Goal: Task Accomplishment & Management: Complete application form

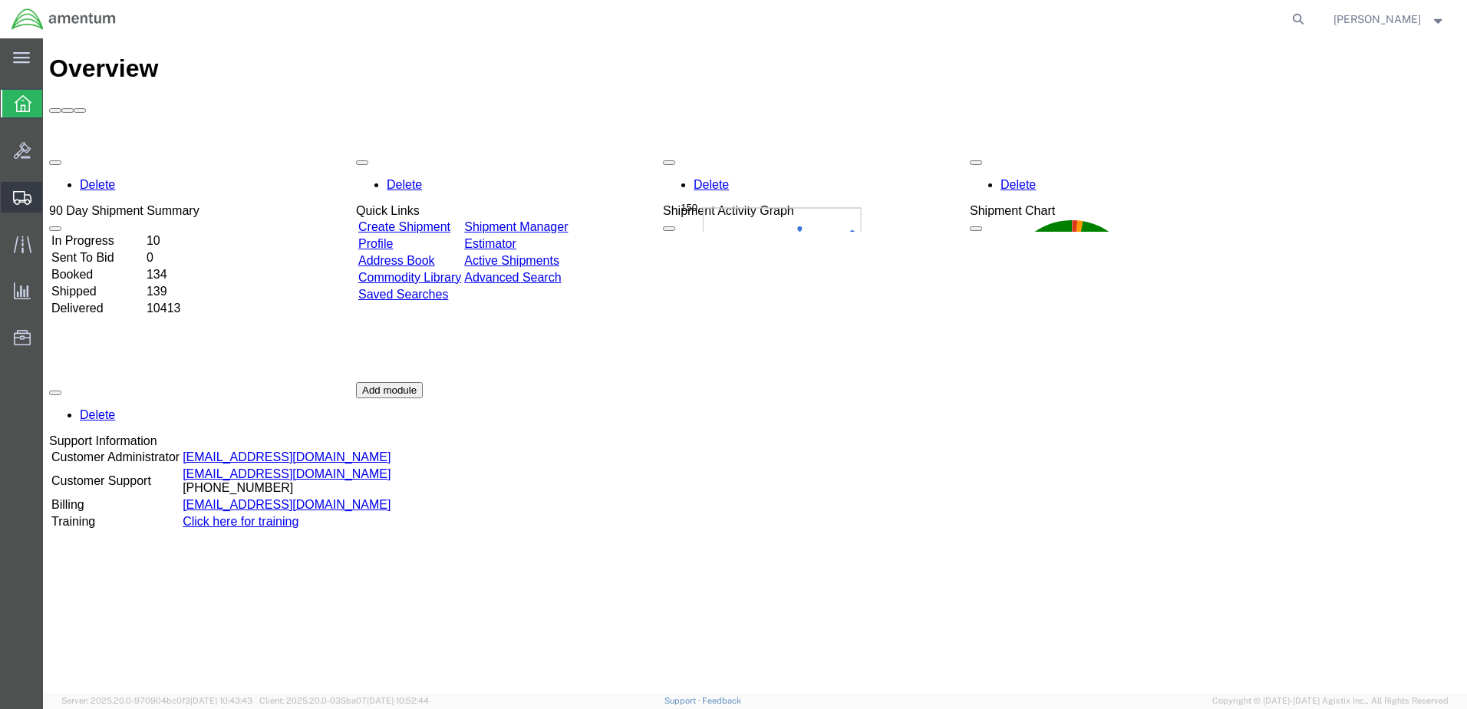
click at [0, 0] on span "Create Shipment" at bounding box center [0, 0] width 0 height 0
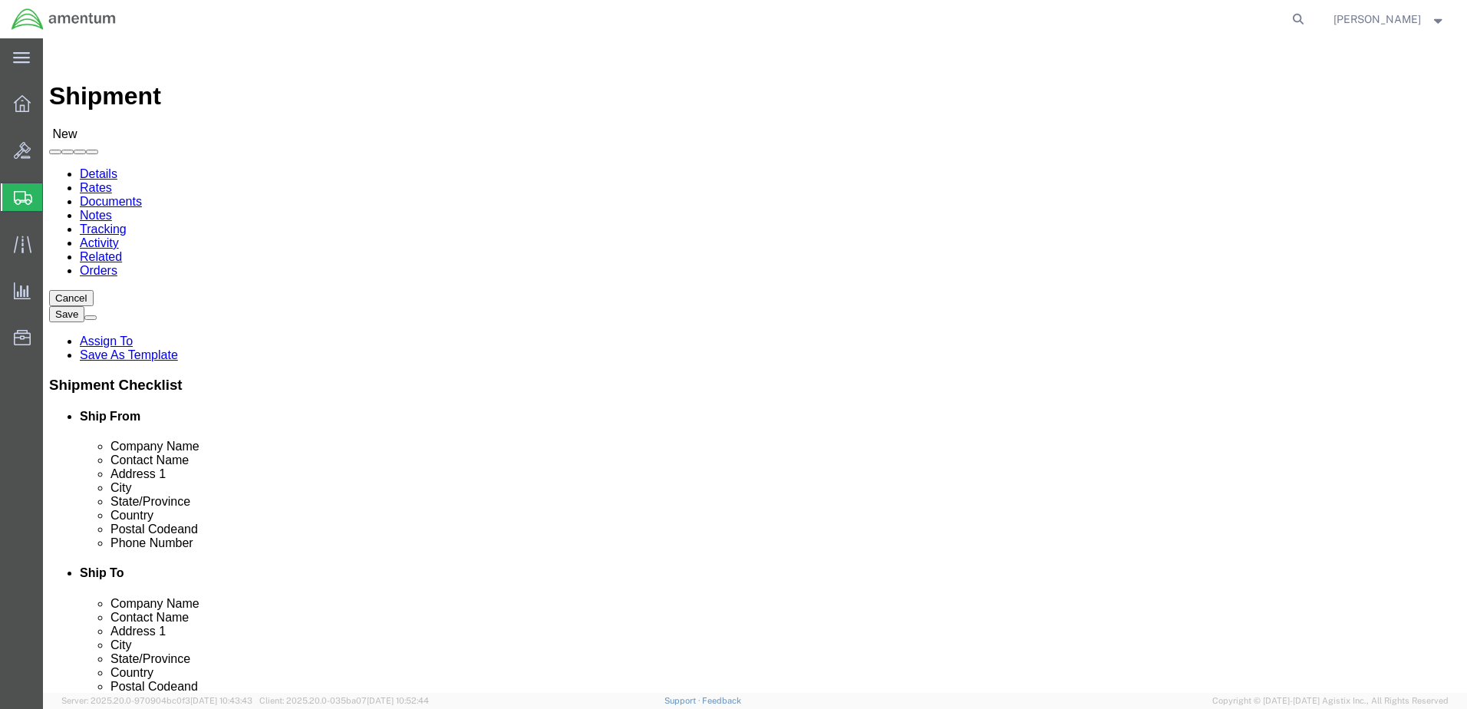
select select
type input "EFO"
select select "49831"
select select "[GEOGRAPHIC_DATA]"
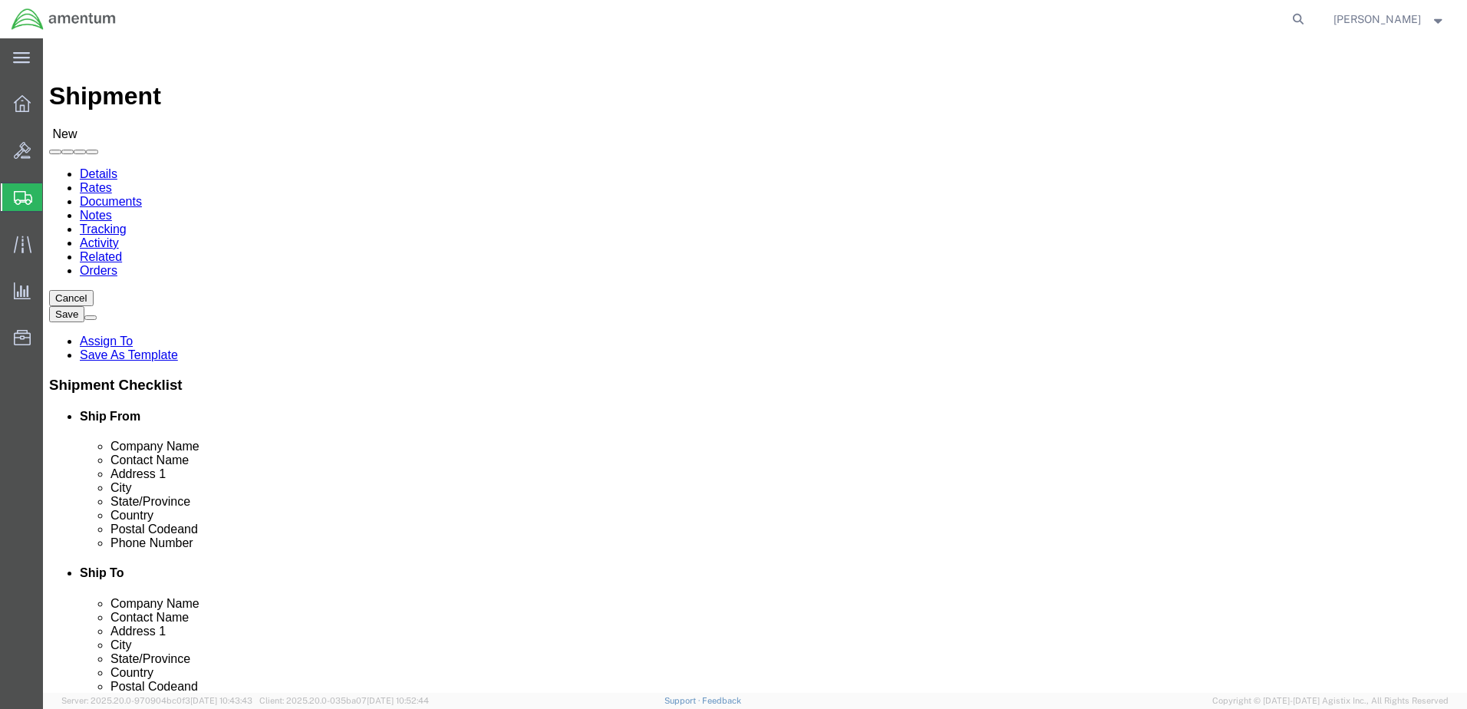
type input "WTU"
select select "49949"
select select "AZ"
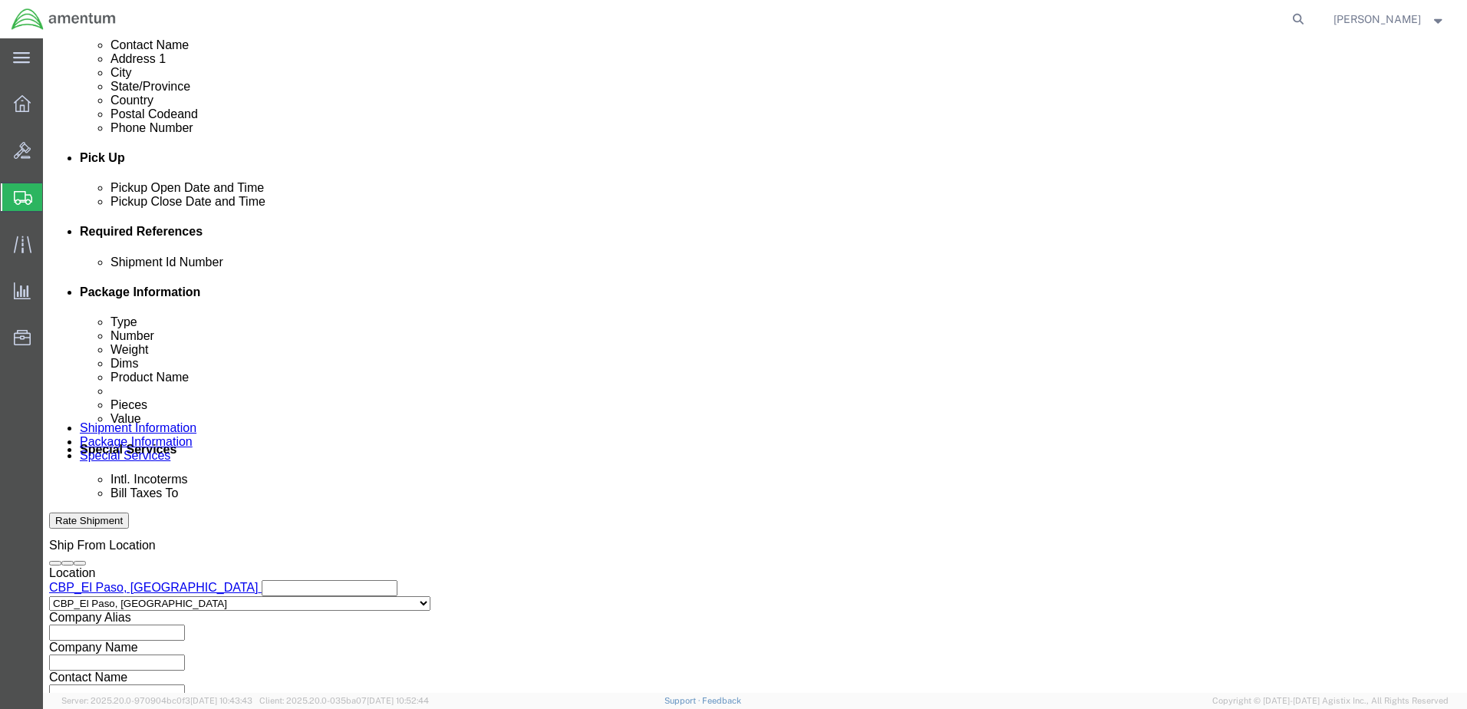
scroll to position [663, 0]
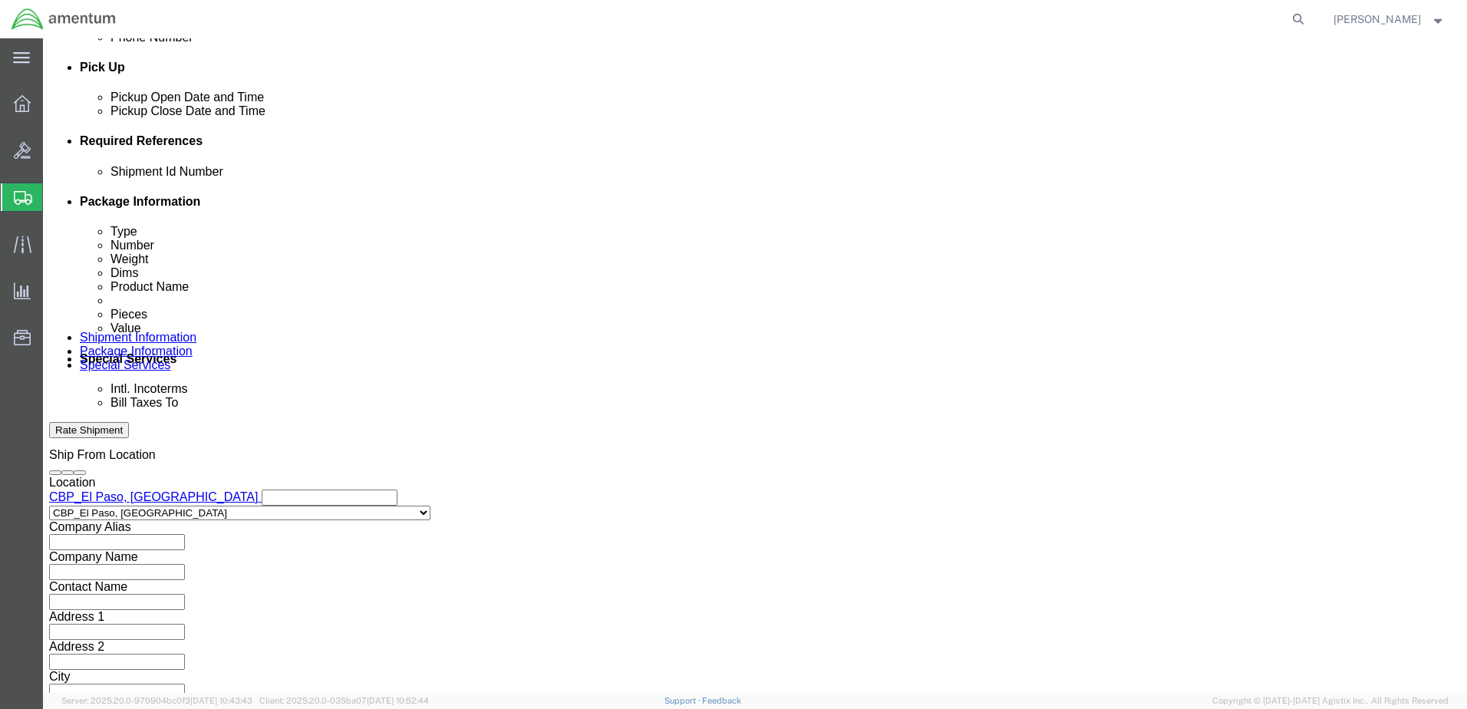
click link "Rates"
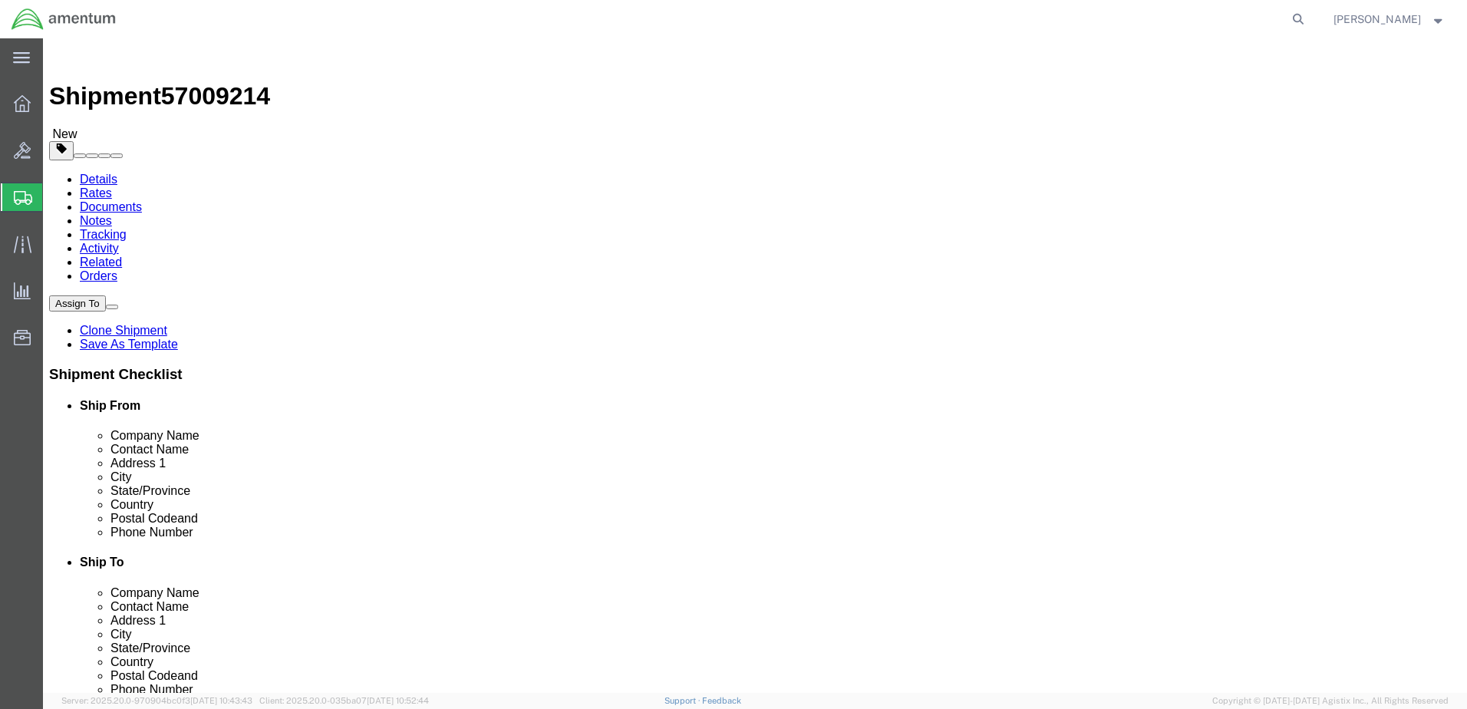
click at [103, 173] on link "Details" at bounding box center [99, 179] width 38 height 13
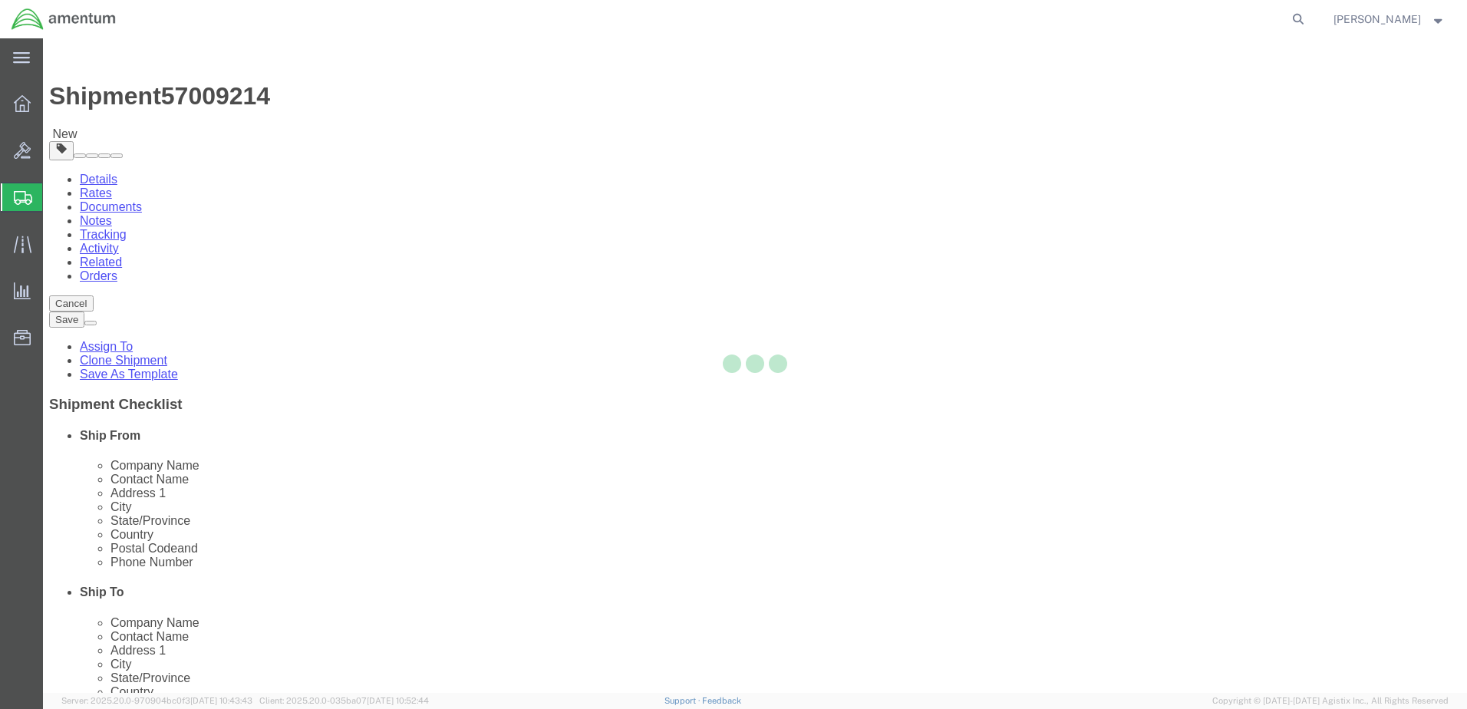
select select "49831"
select select "49949"
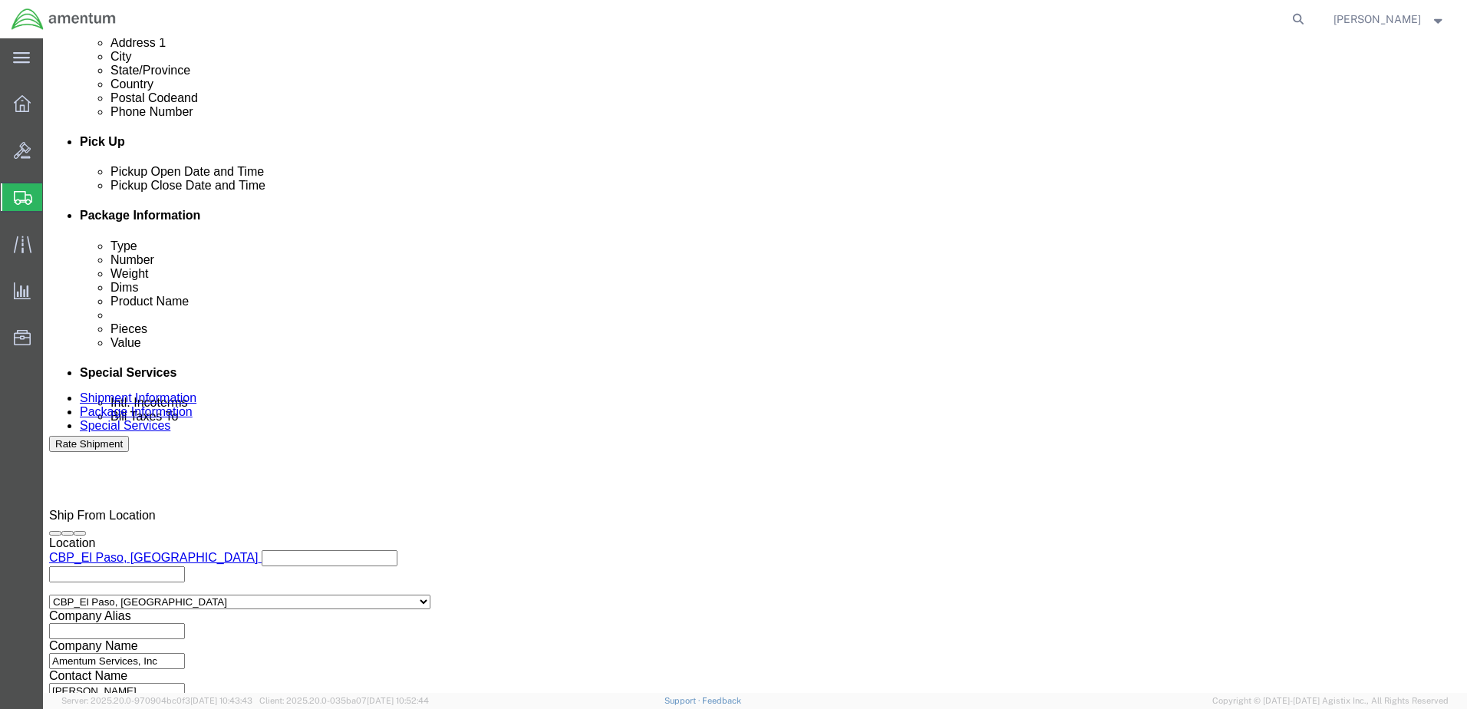
scroll to position [614, 0]
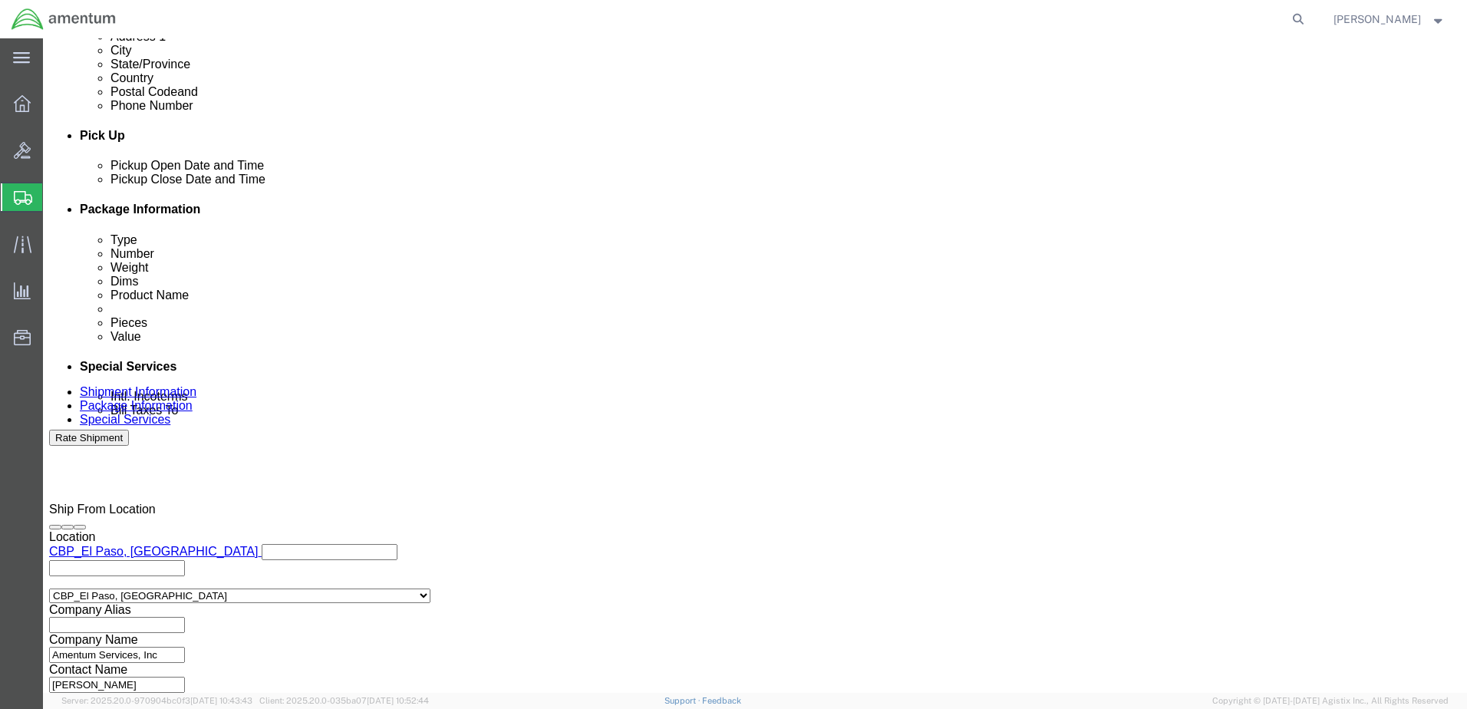
click input "text"
type input "25263"
type input "2"
type input "TEST"
type input "Y"
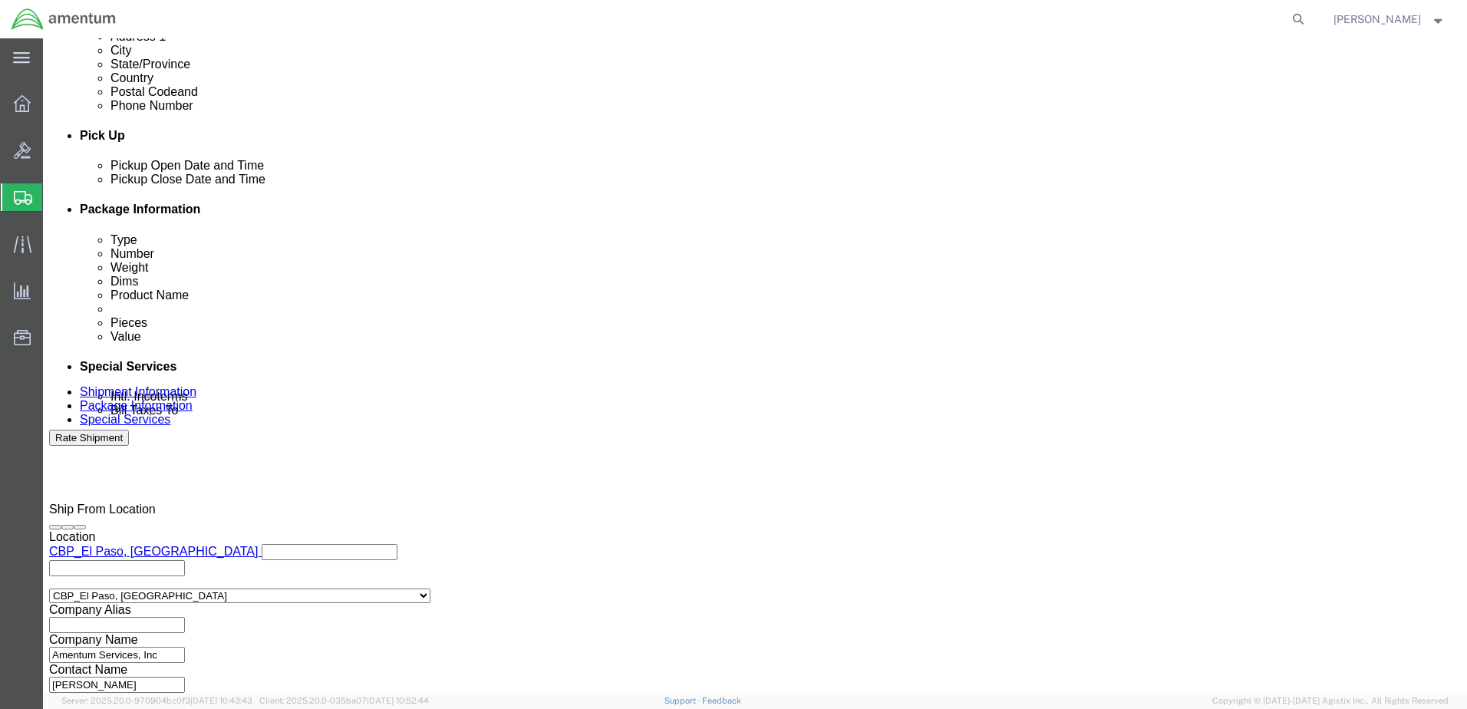
type input "TEST"
type input "CBP"
click button "Add reference"
click select "Select Account Type Activity ID Airline Appointment Number ASN Batch Request # …"
select select "CUSTREF"
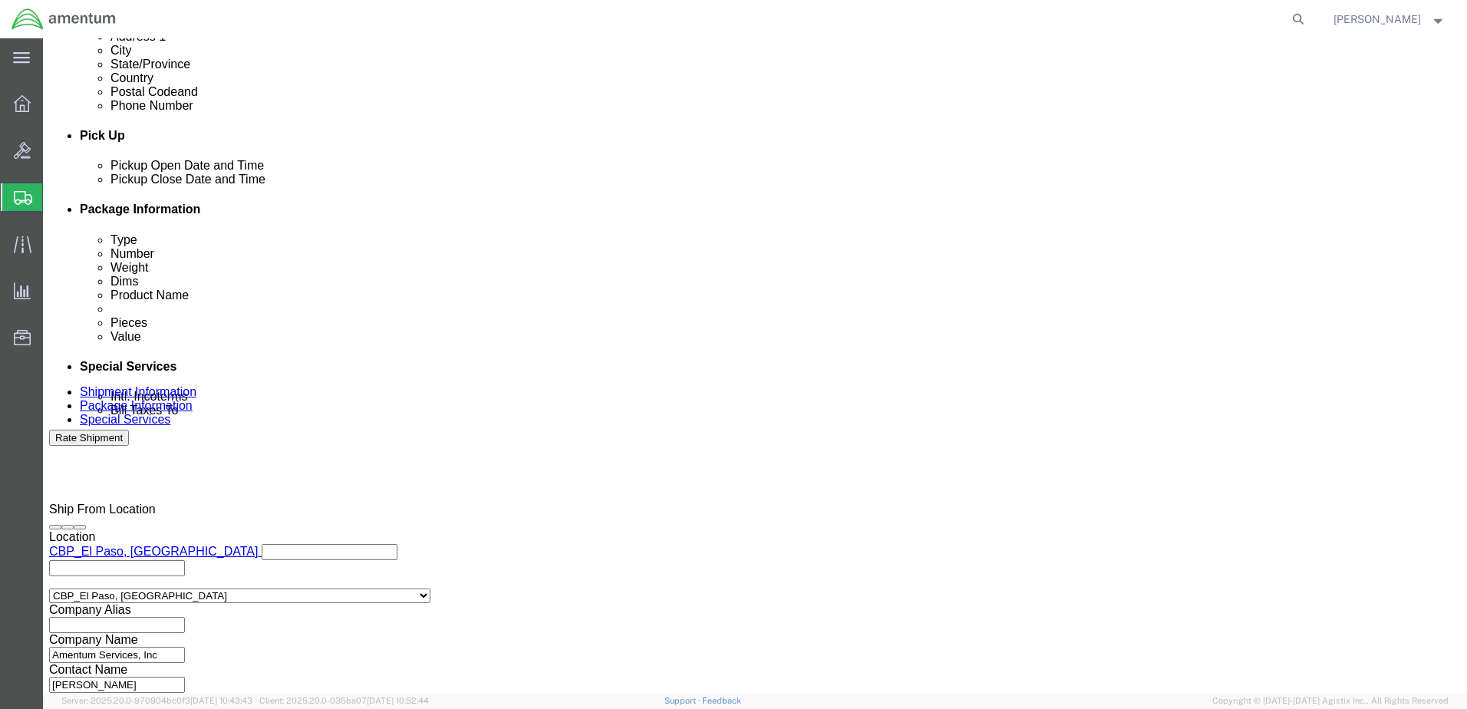
click select "Select Account Type Activity ID Airline Appointment Number ASN Batch Request # …"
click input "text"
type input "6118.04.03.2219.000.NLS.0000"
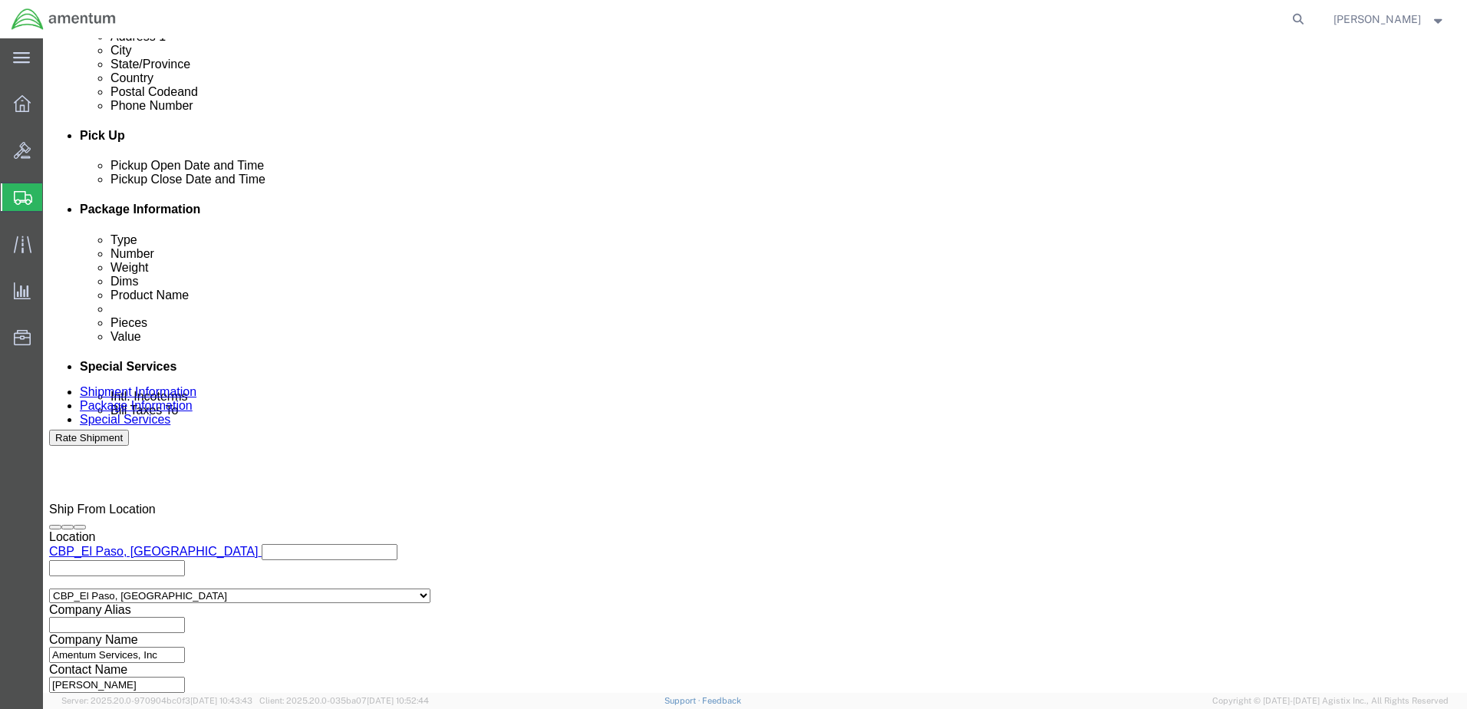
click select "Select Air Less than Truckload Multi-Leg Ocean Freight Rail Small Parcel Truckl…"
select select "SMAL"
click select "Select Air Less than Truckload Multi-Leg Ocean Freight Rail Small Parcel Truckl…"
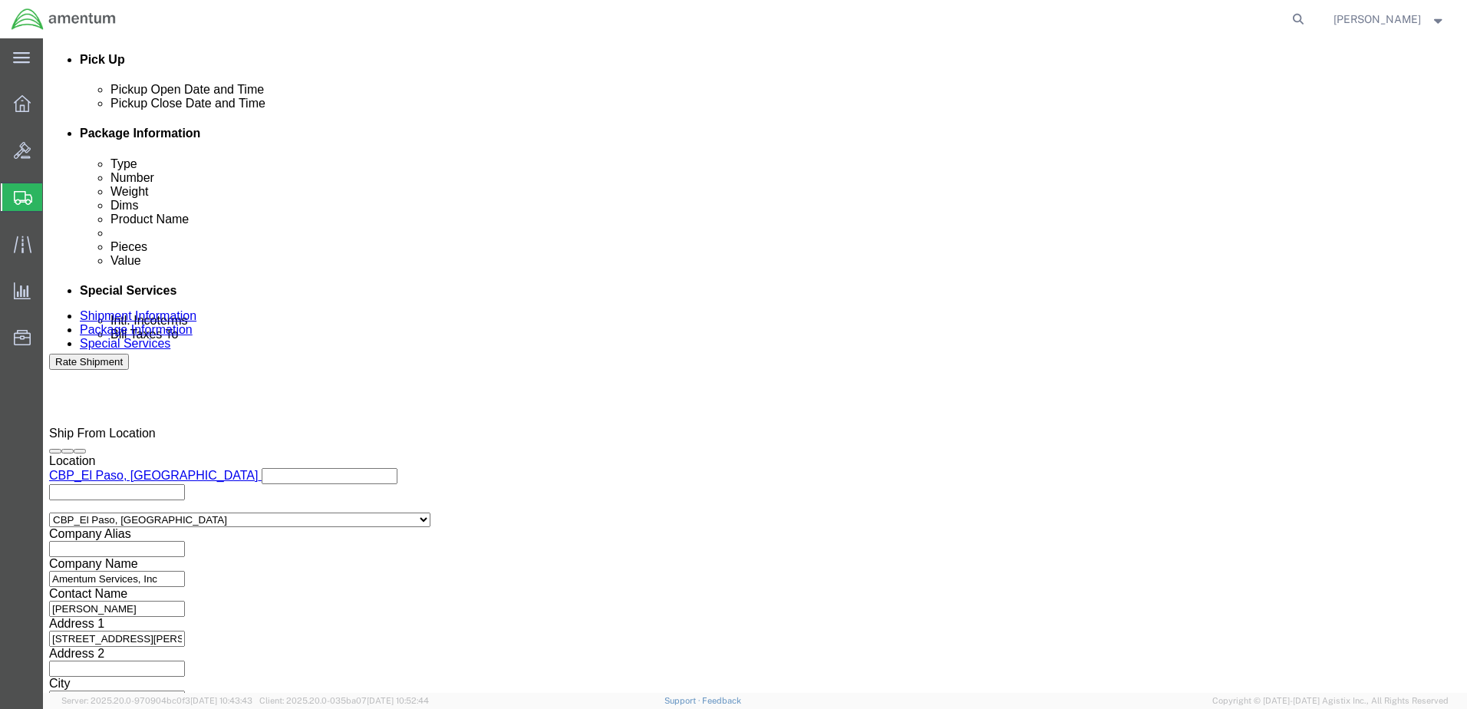
scroll to position [692, 0]
click button "Continue"
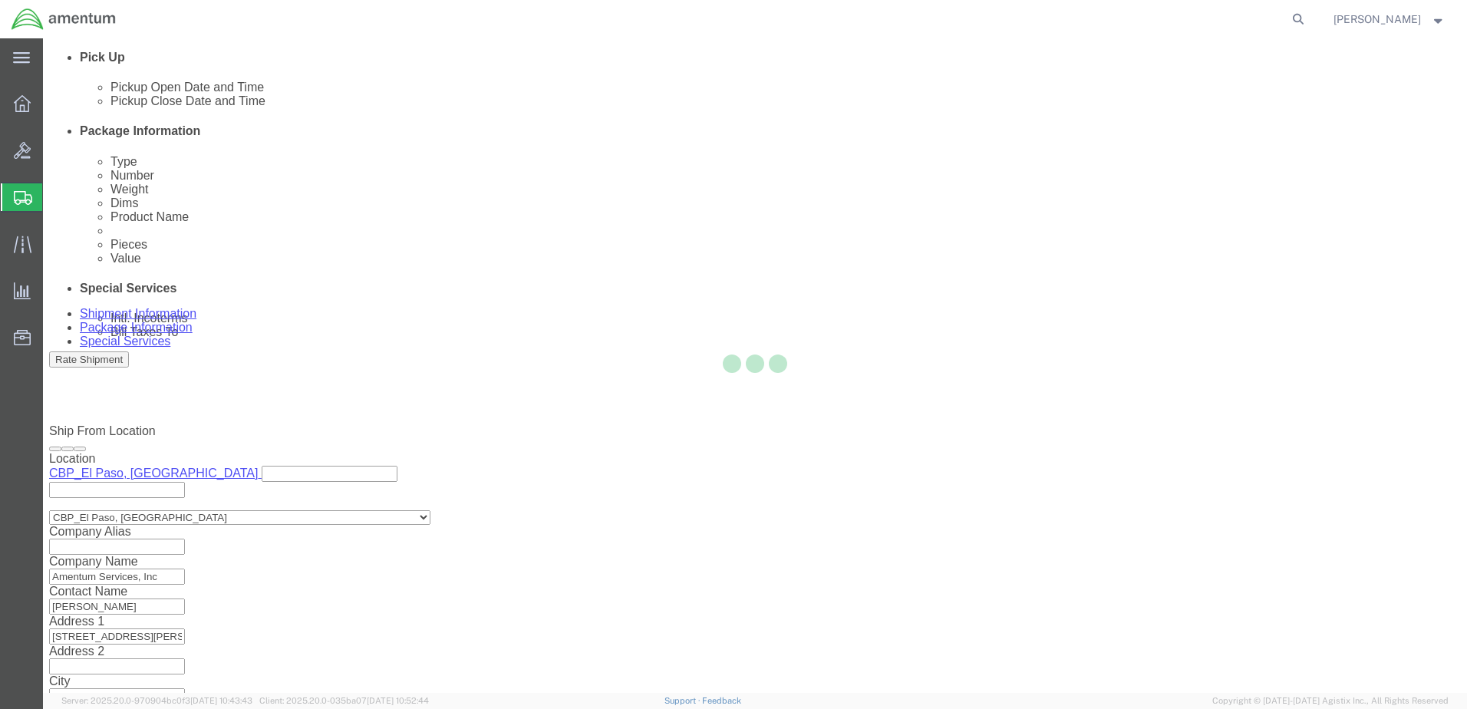
scroll to position [0, 0]
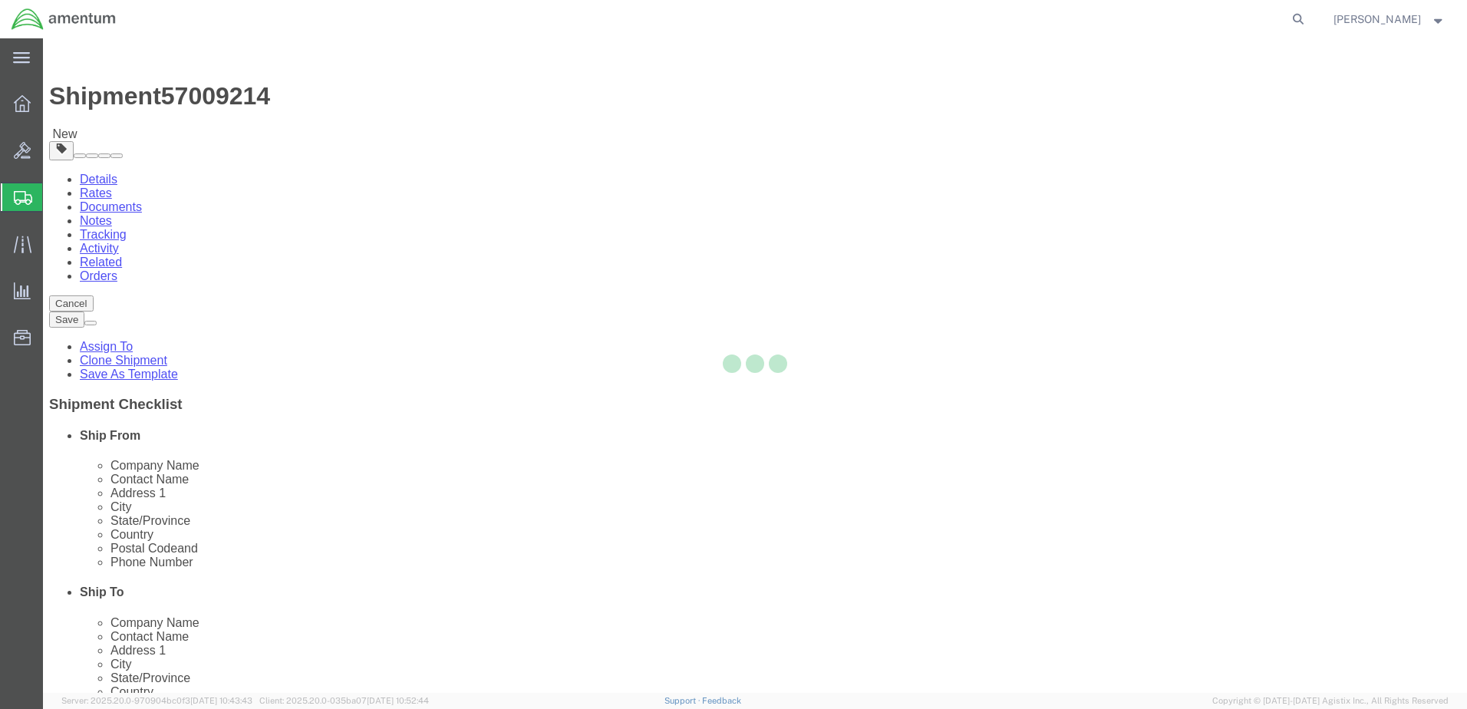
select select "YRPK"
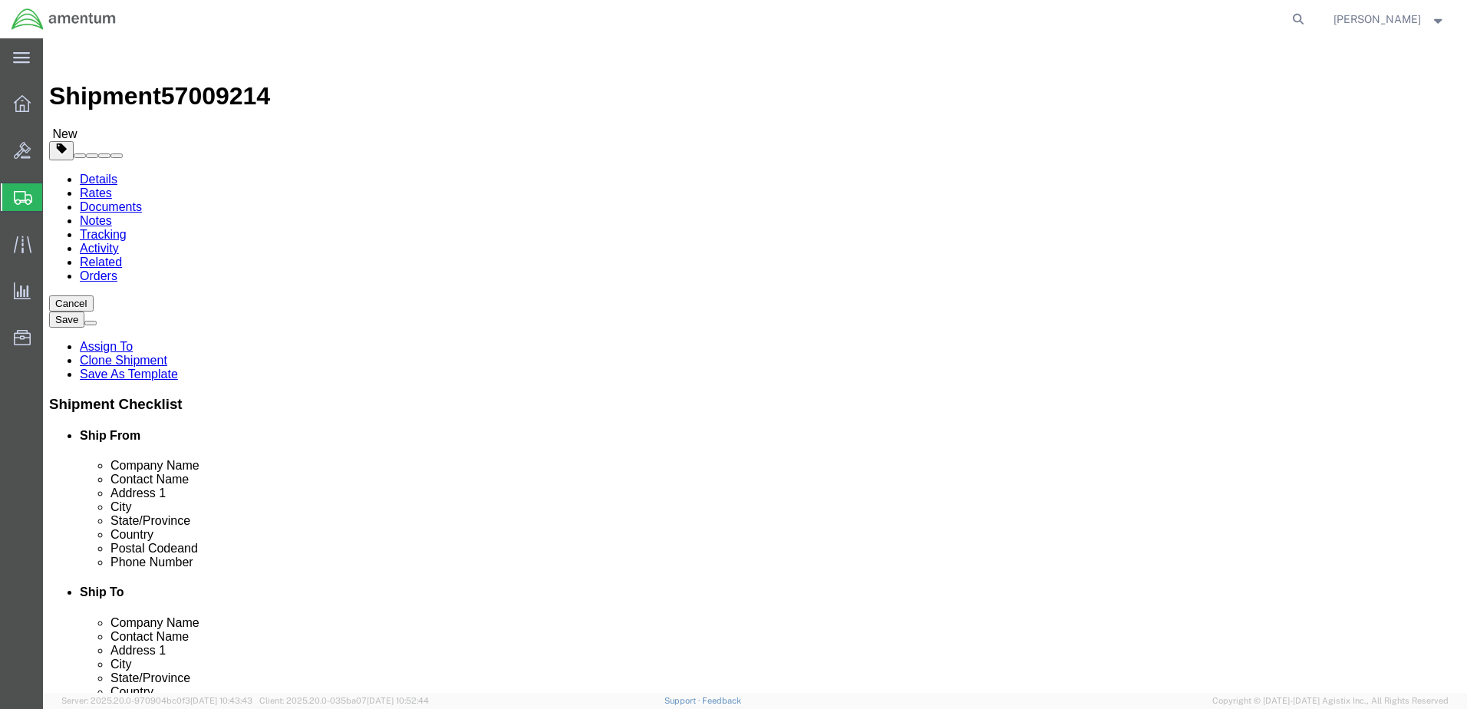
click input "text"
type input "10"
click input "0.00"
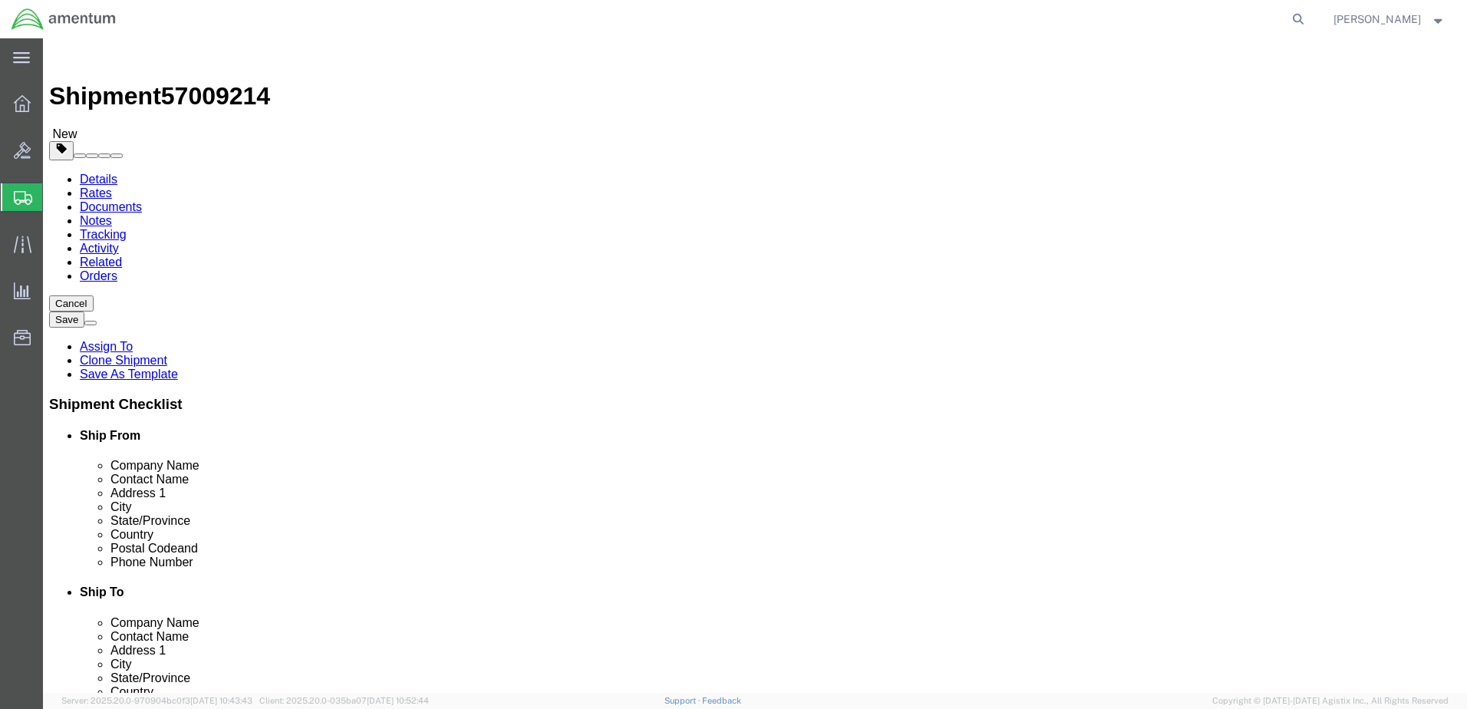
drag, startPoint x: 255, startPoint y: 350, endPoint x: 216, endPoint y: 355, distance: 38.7
click input "0.00"
type input "50.00"
click link "Add Content"
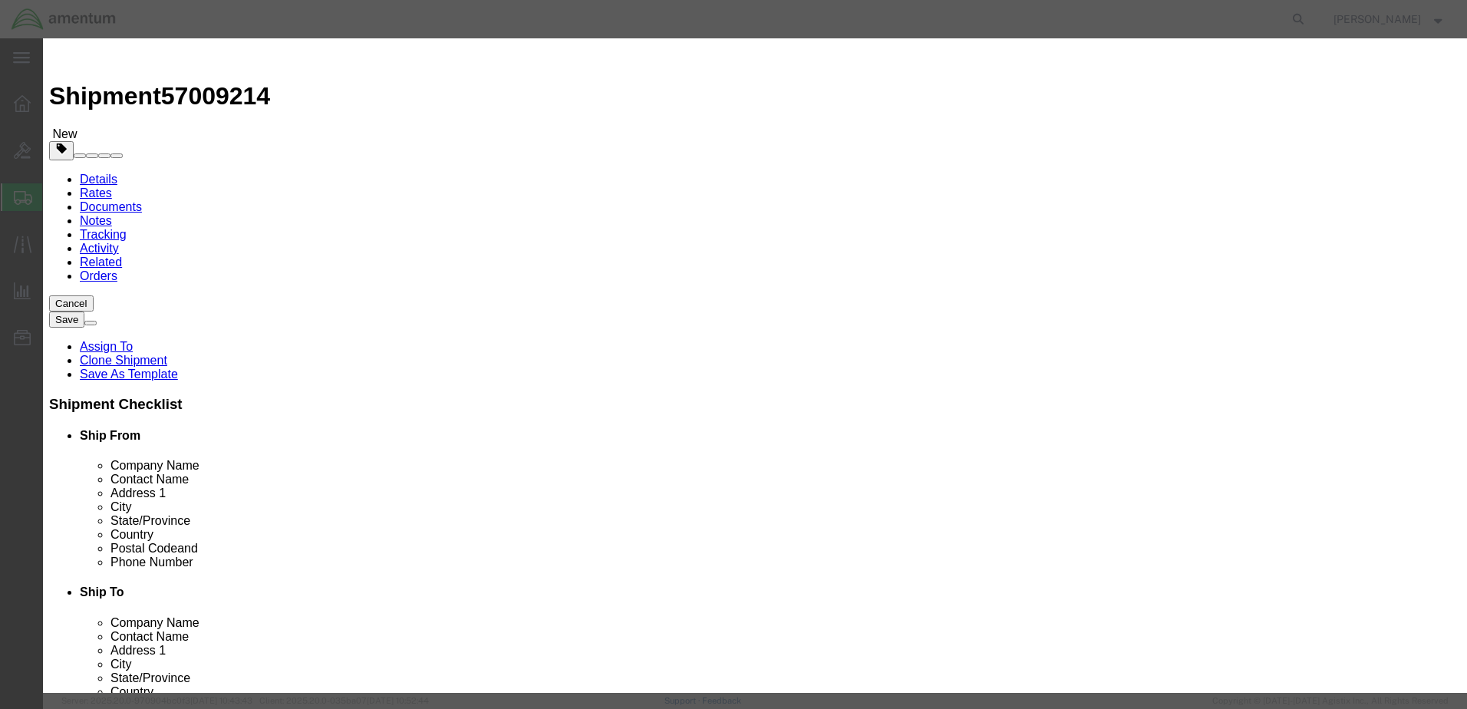
click input "text"
type input "AIRCRAFT PARTS"
type input "100.00"
drag, startPoint x: 509, startPoint y: 147, endPoint x: 437, endPoint y: 149, distance: 72.2
drag, startPoint x: 455, startPoint y: 147, endPoint x: 433, endPoint y: 148, distance: 22.3
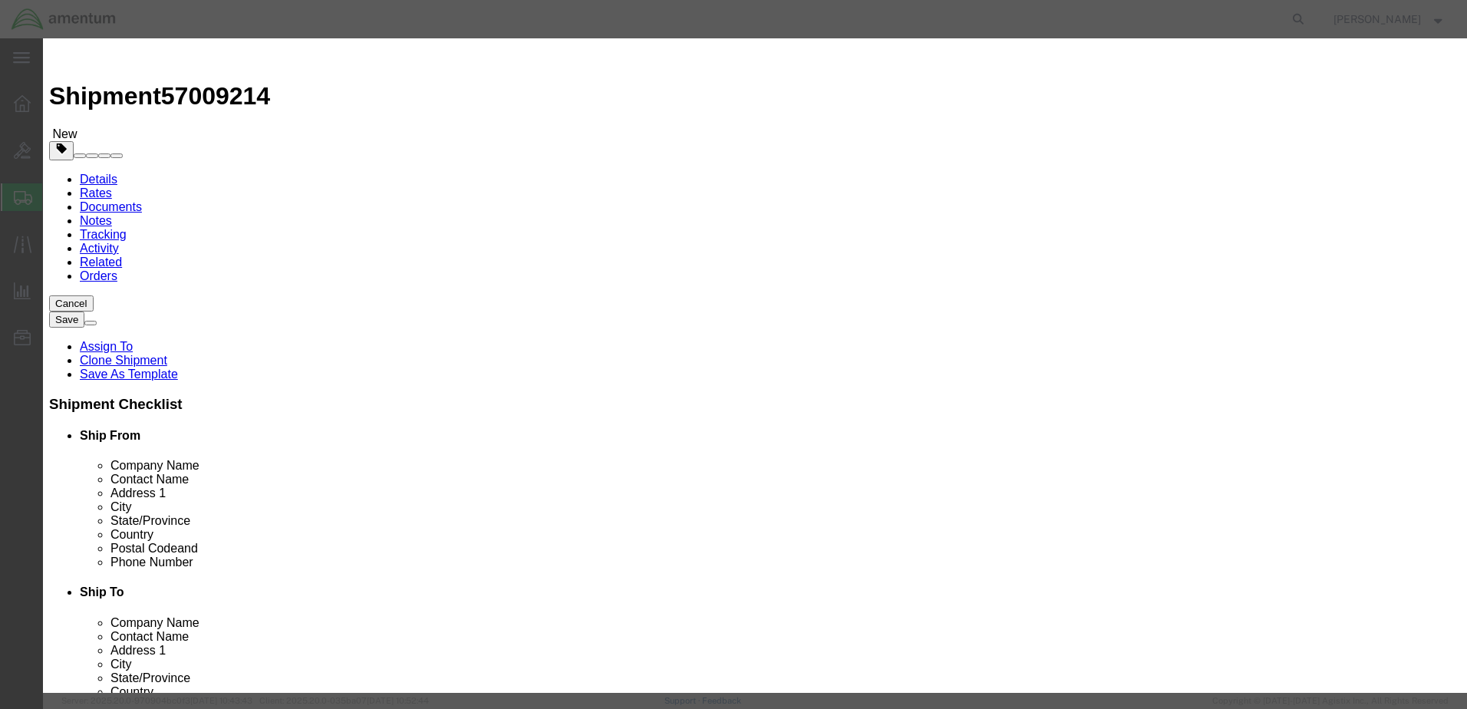
click div "Pieces 0 Select Bag Barrels 100Board Feet Bottle Box Blister Pack Carats Can Ca…"
type input "1"
type input "100"
click select "Select 50 55 60 65 70 85 92.5 100 125 175 250 300 400"
click div "Commodity library Product Name AIRCRAFT PARTS Pieces 1 Select Bag Barrels 100Bo…"
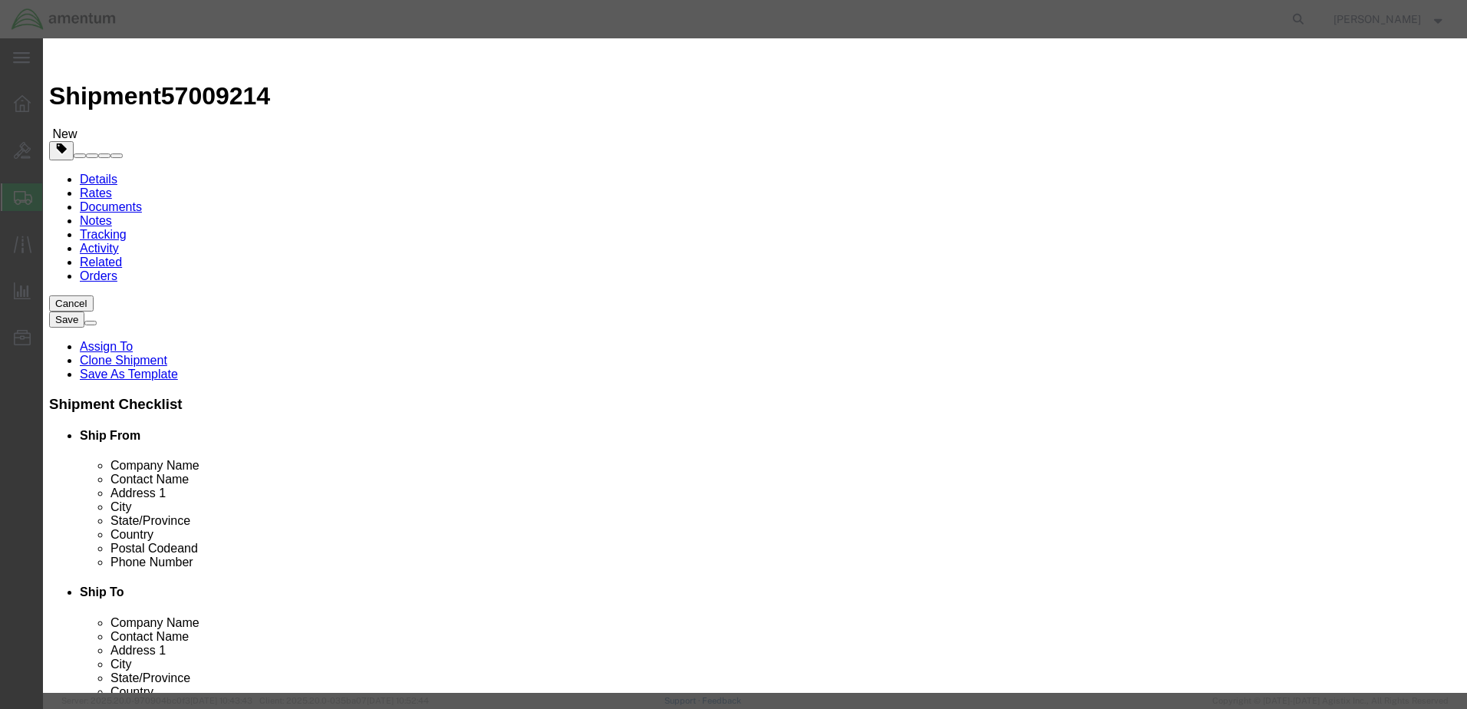
click textarea
type textarea "Aircraft Parts"
click h3 "Add content"
click button "Save & Close"
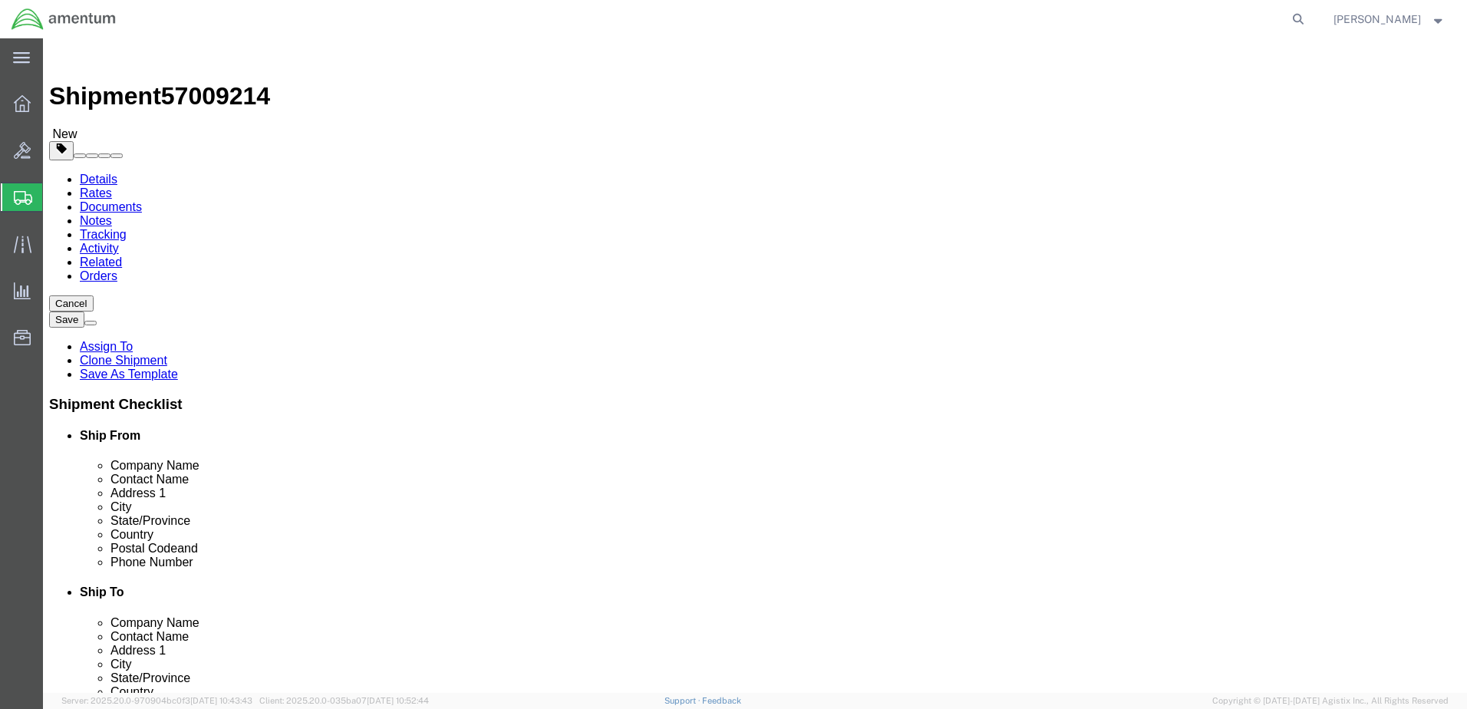
click button "Continue"
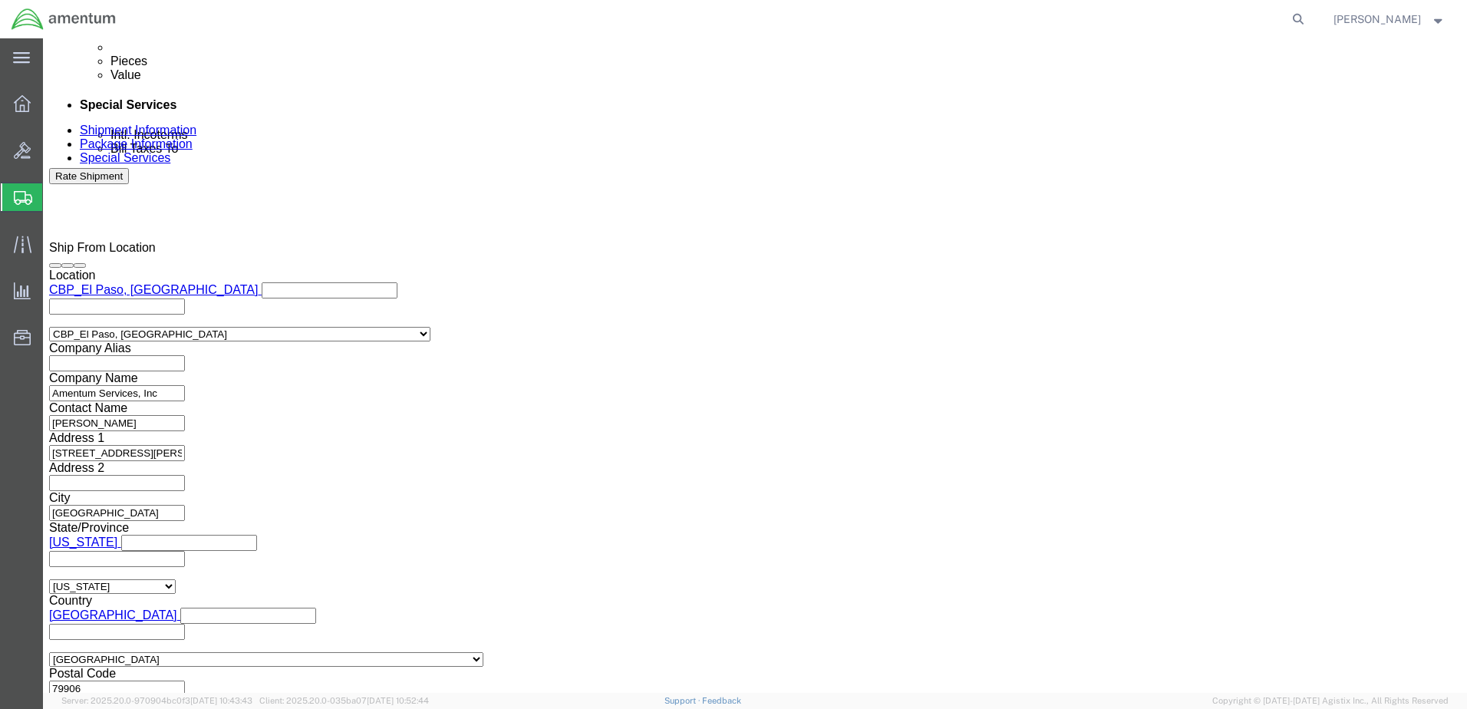
scroll to position [740, 0]
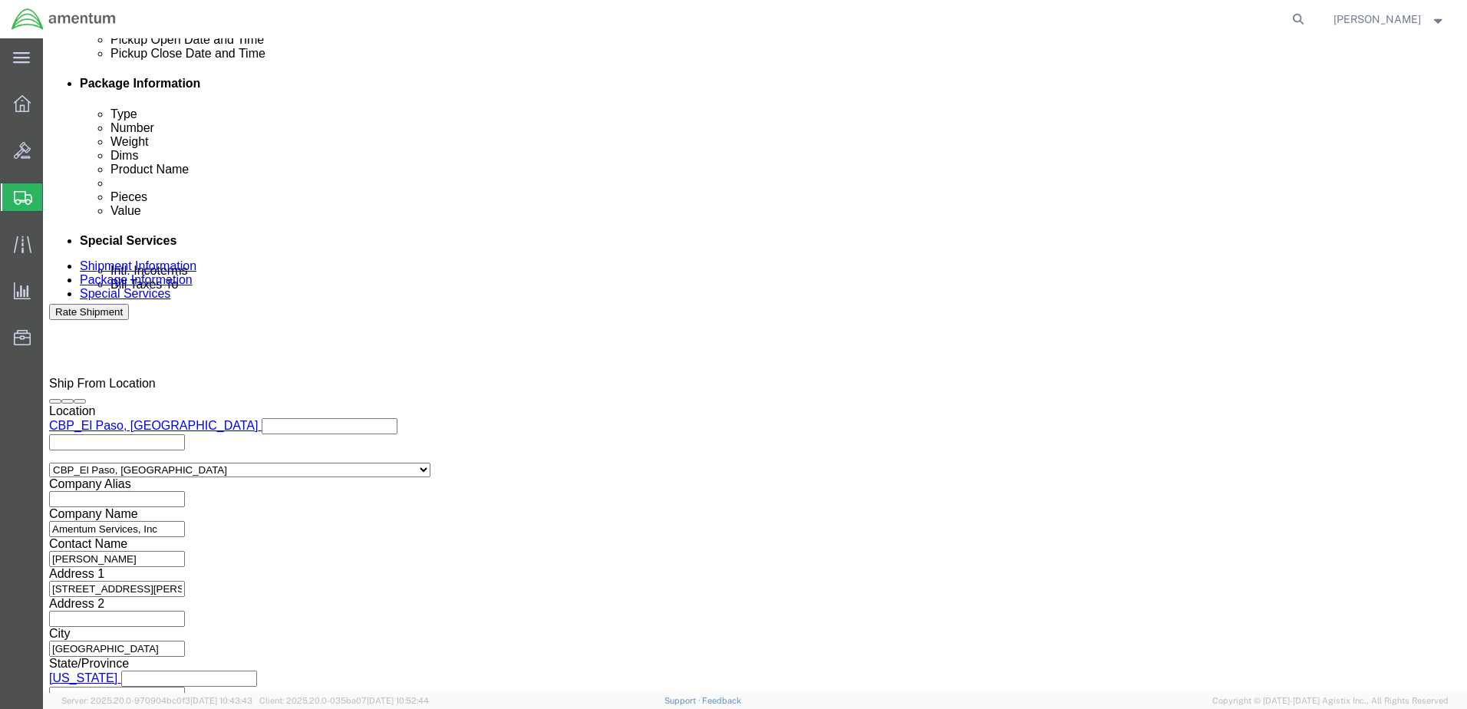
click link "Related"
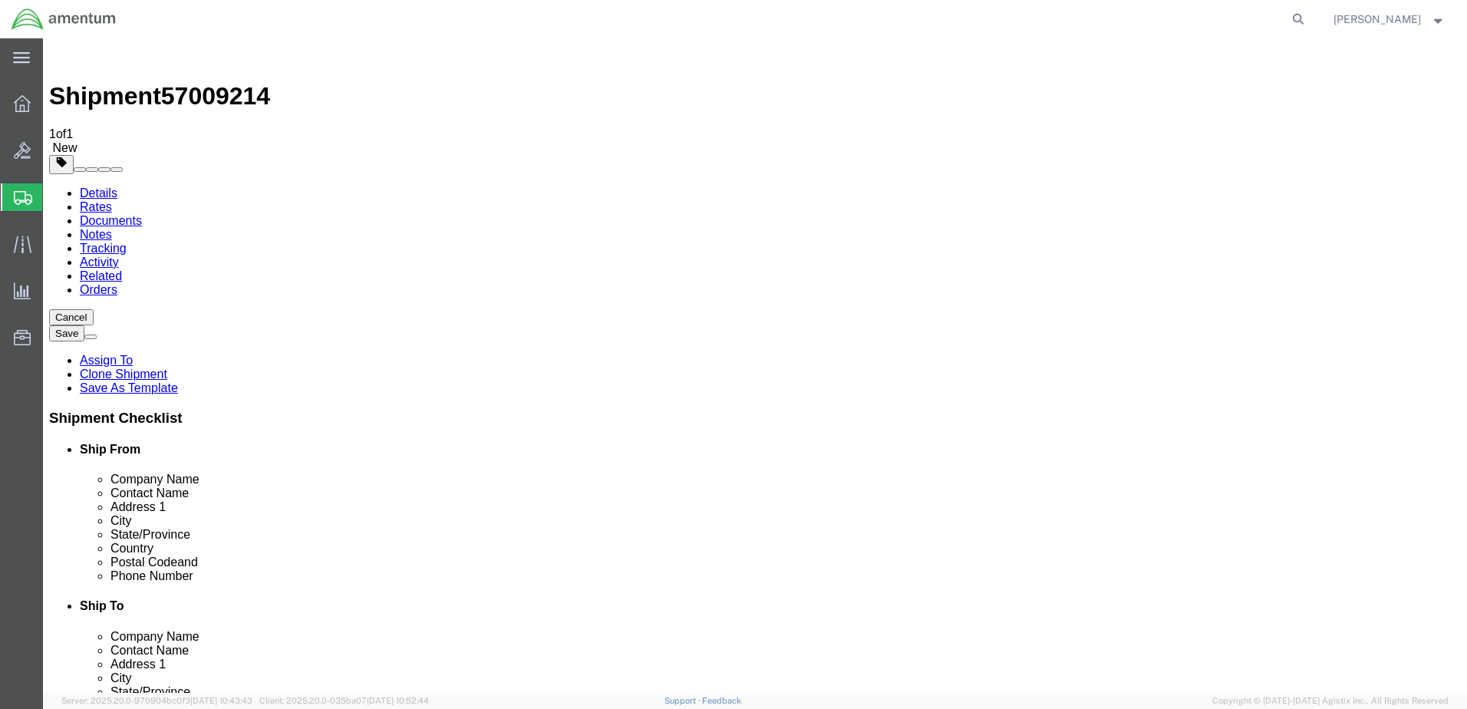
click at [142, 214] on link "Documents" at bounding box center [111, 220] width 62 height 13
click at [117, 283] on link "Orders" at bounding box center [99, 289] width 38 height 13
click at [119, 256] on link "Activity" at bounding box center [99, 262] width 39 height 13
click at [112, 200] on link "Rates" at bounding box center [96, 206] width 32 height 13
click at [105, 186] on link "Details" at bounding box center [99, 192] width 38 height 13
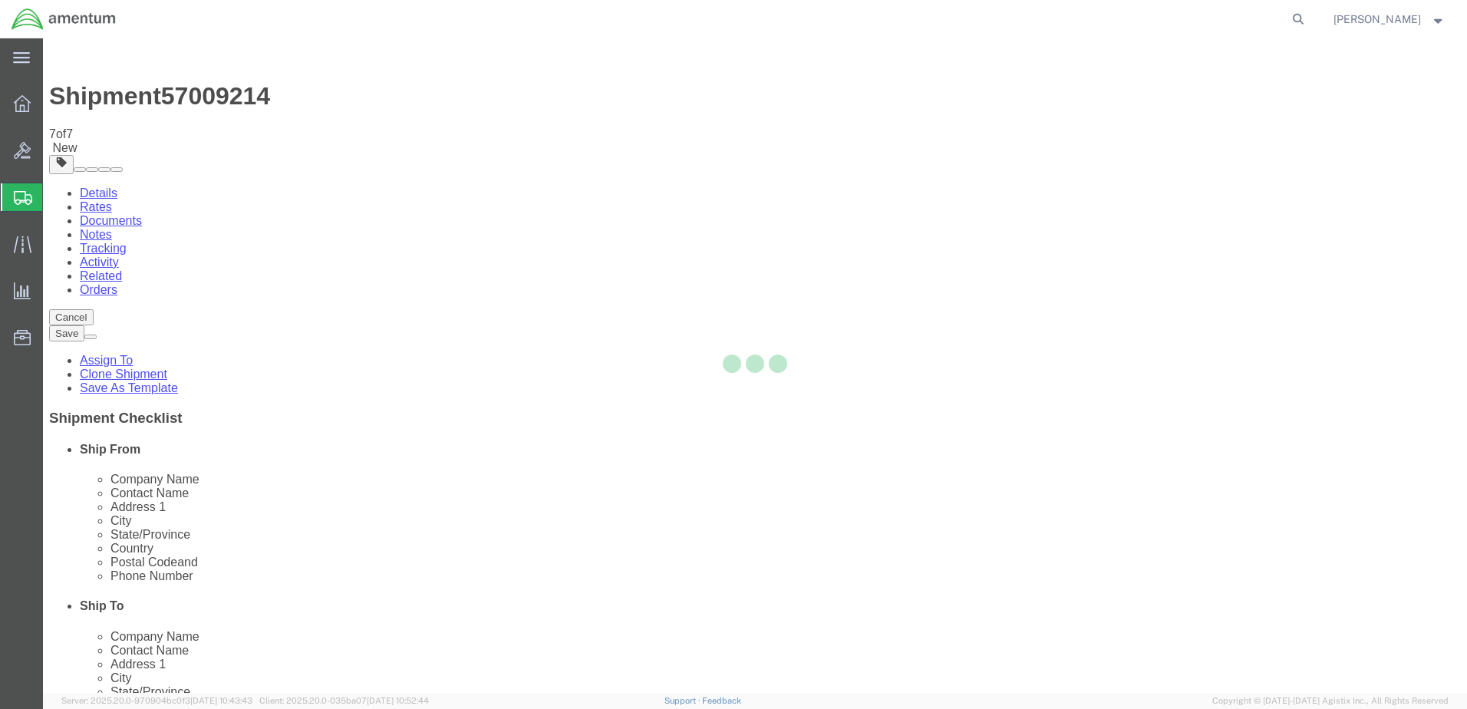
select select "49831"
select select "49949"
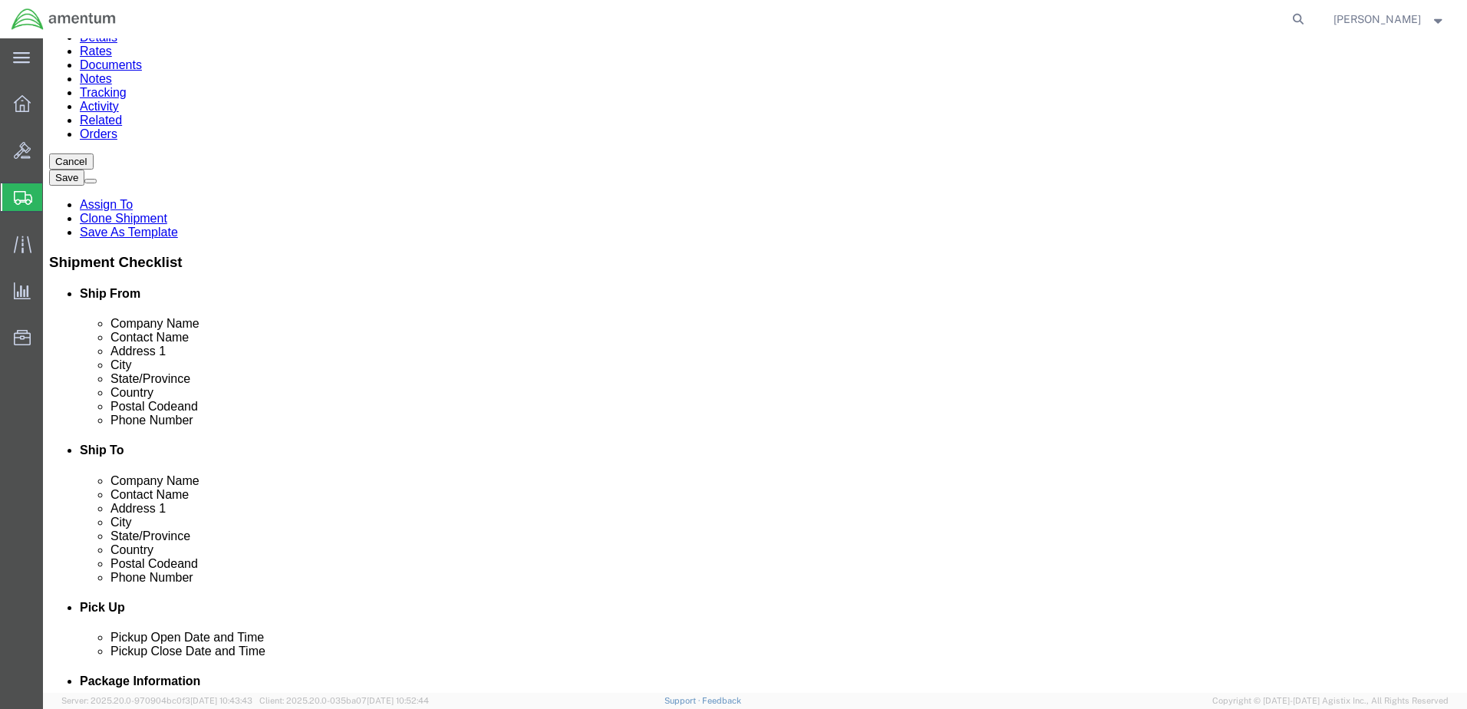
scroll to position [155, 0]
click link "ADDITIONAL INFORMATION"
click link "Related"
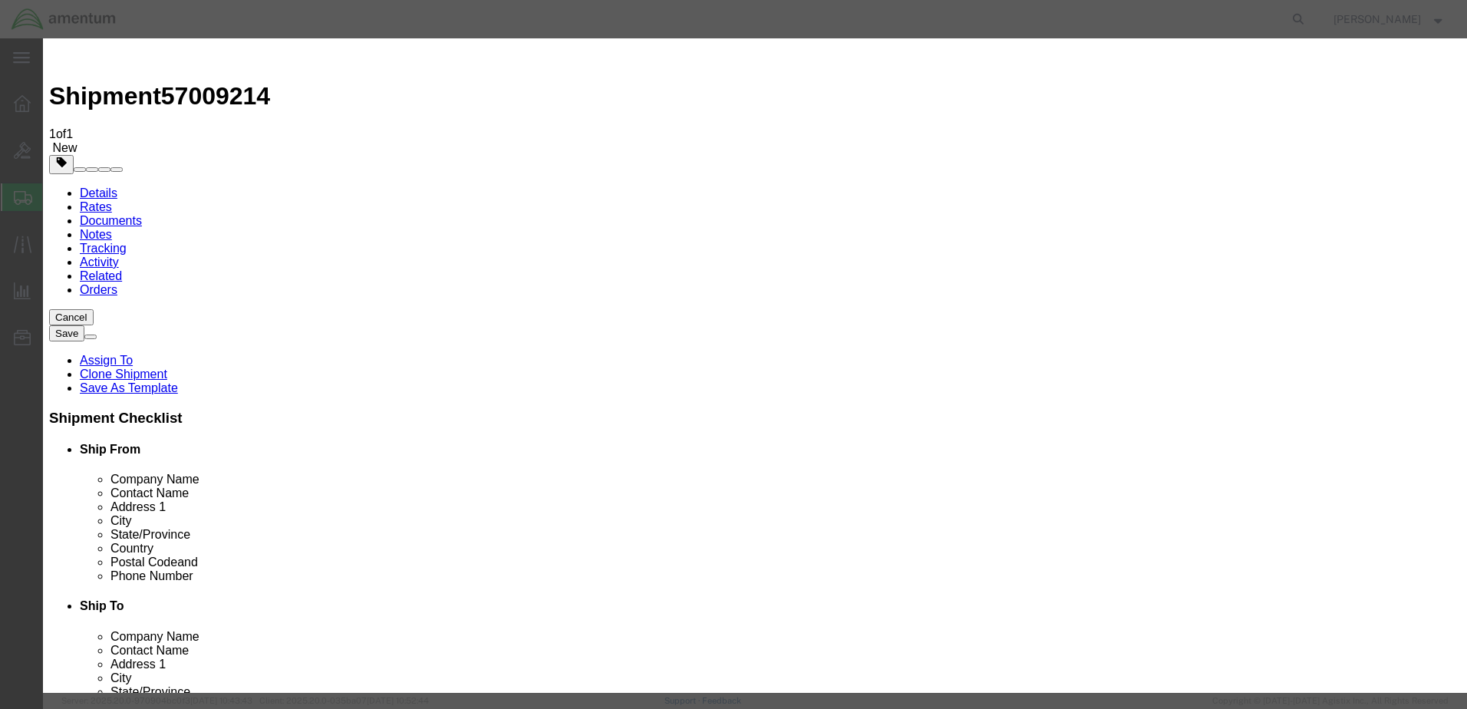
select select "RETURN"
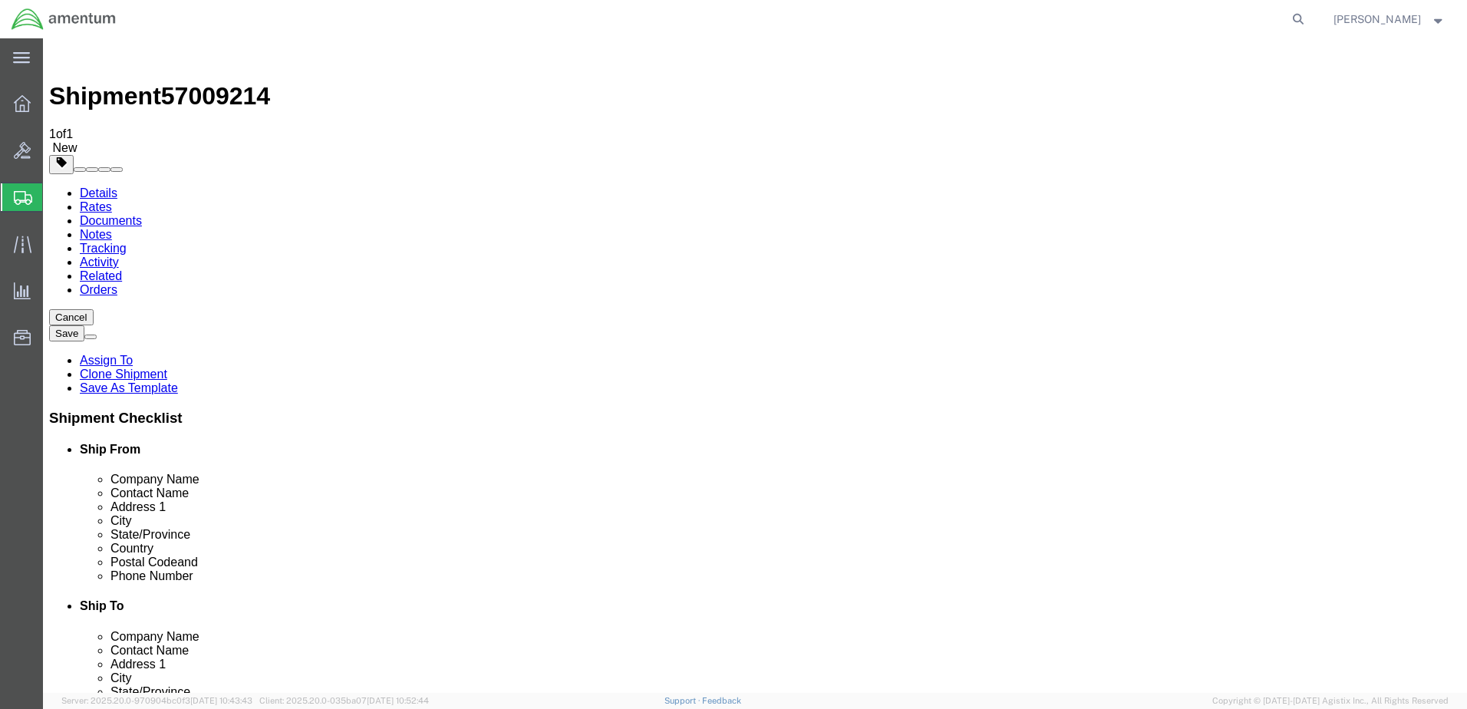
select select "RETURN"
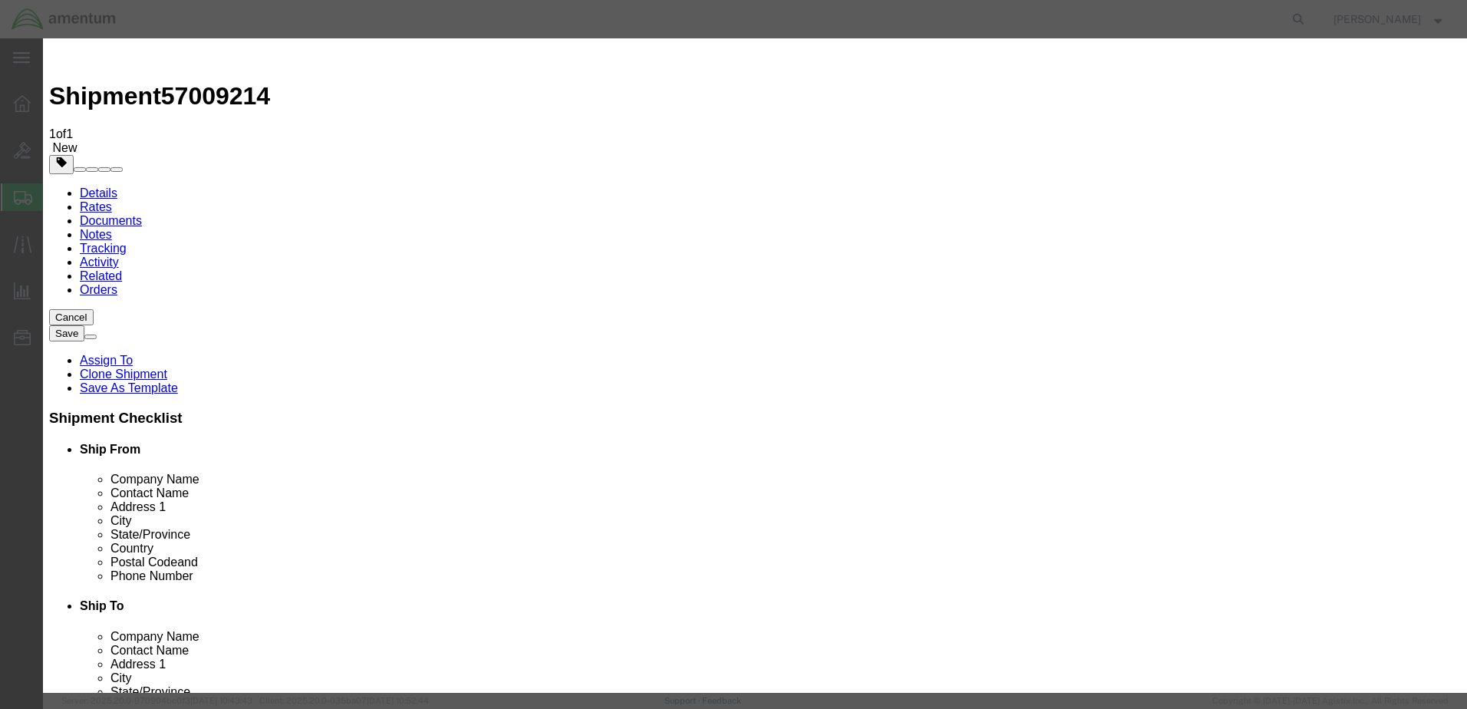
type input "57009214"
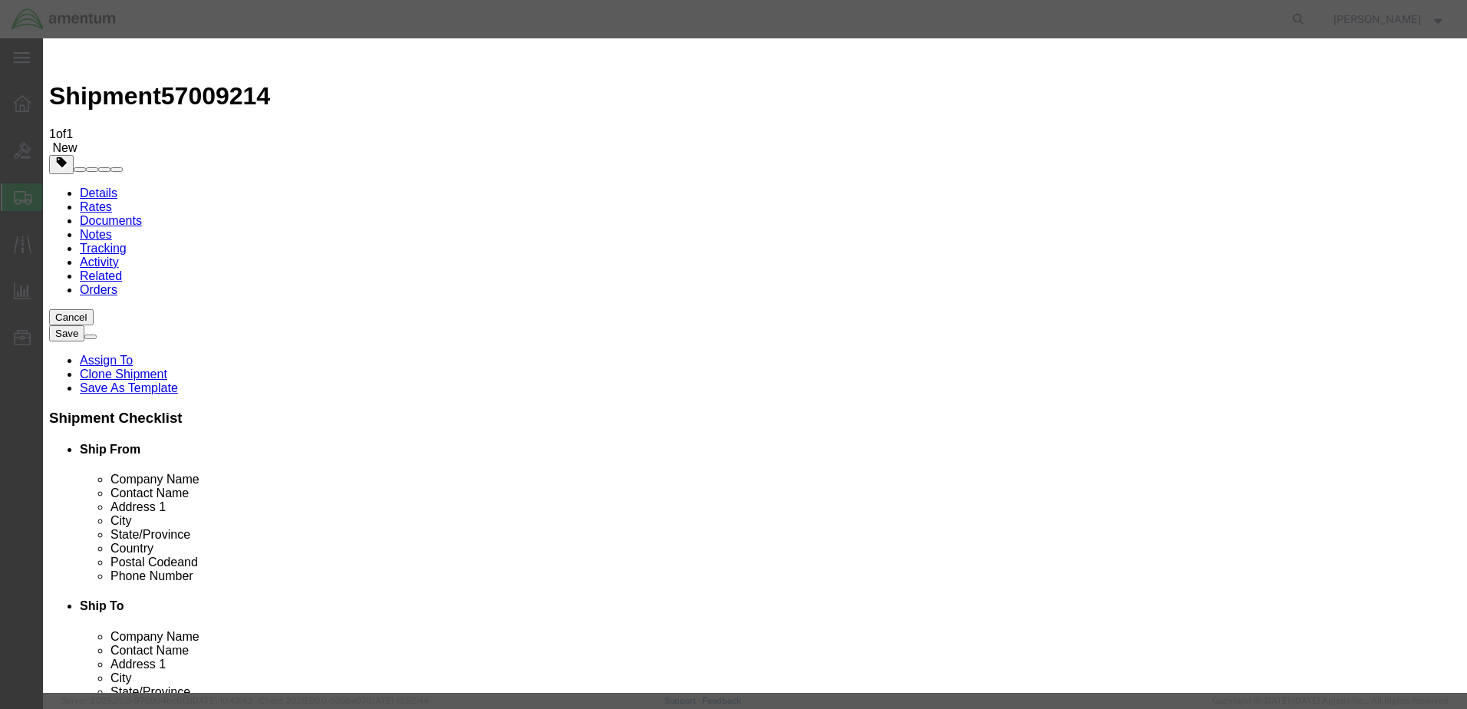
type input "56922424"
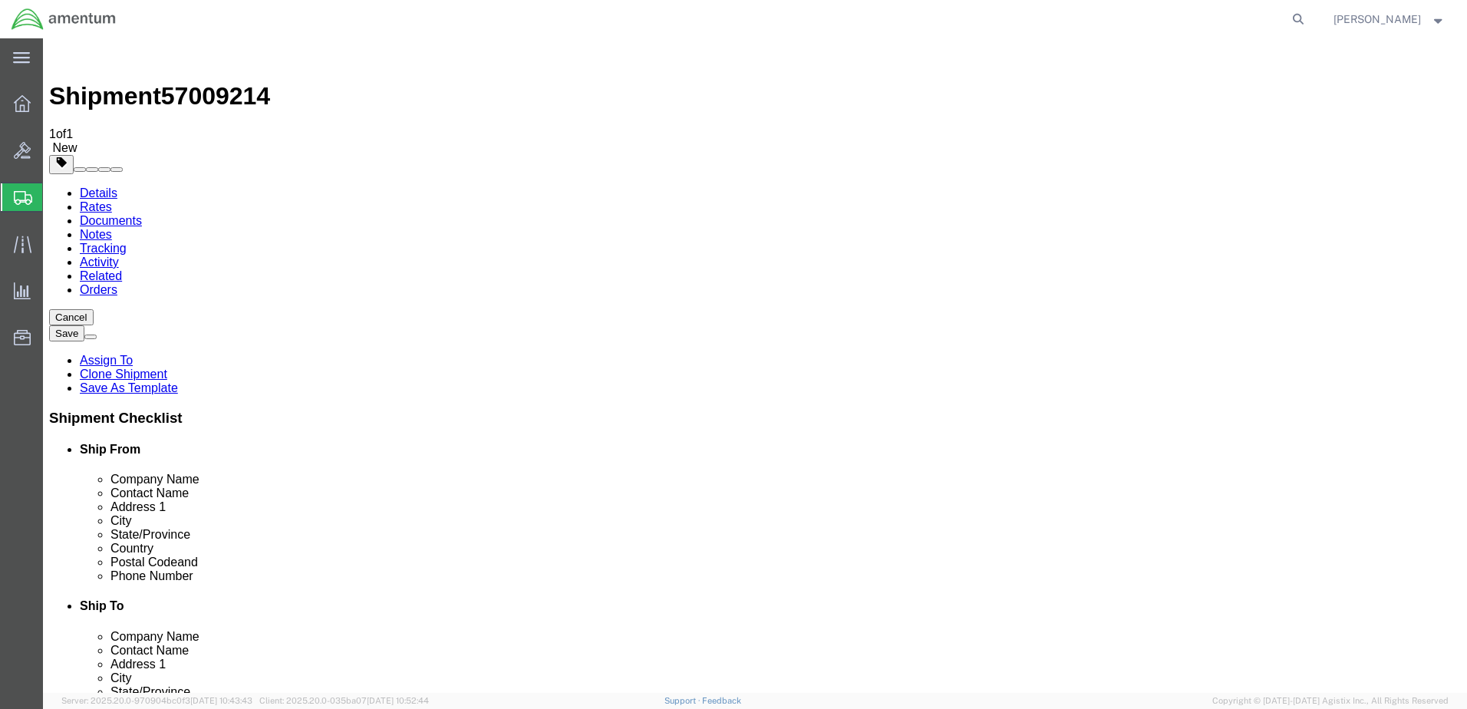
click at [94, 309] on button "Cancel" at bounding box center [71, 317] width 45 height 16
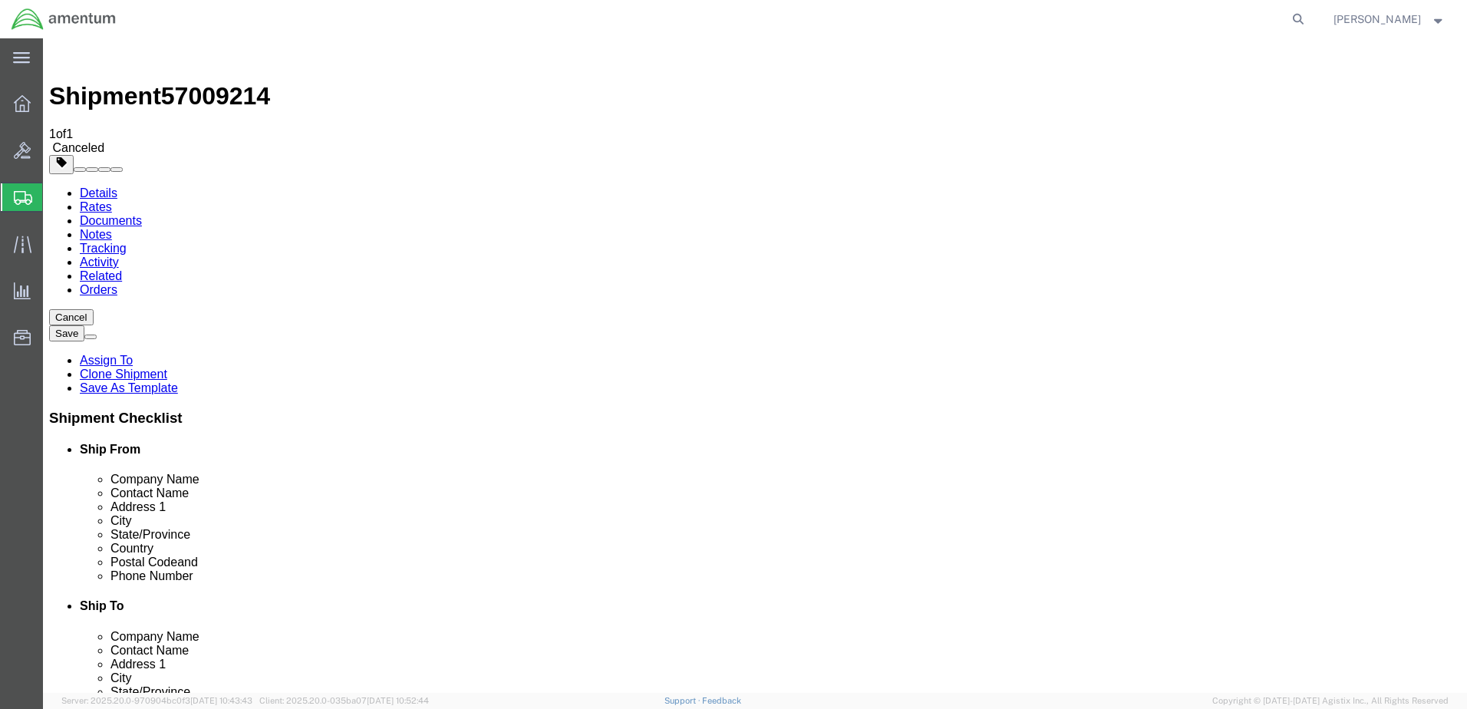
click button "Save"
click link "Clone Shipment"
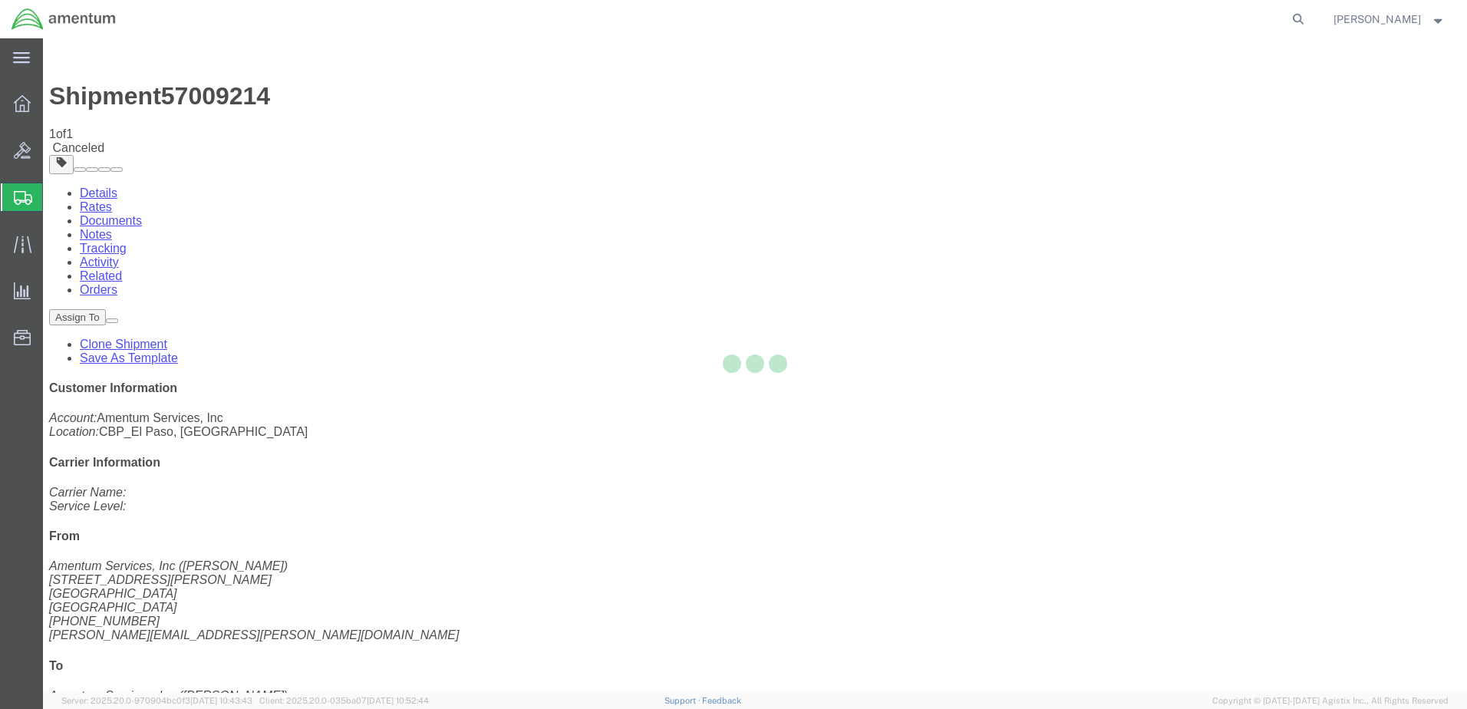
select select "49831"
select select "49949"
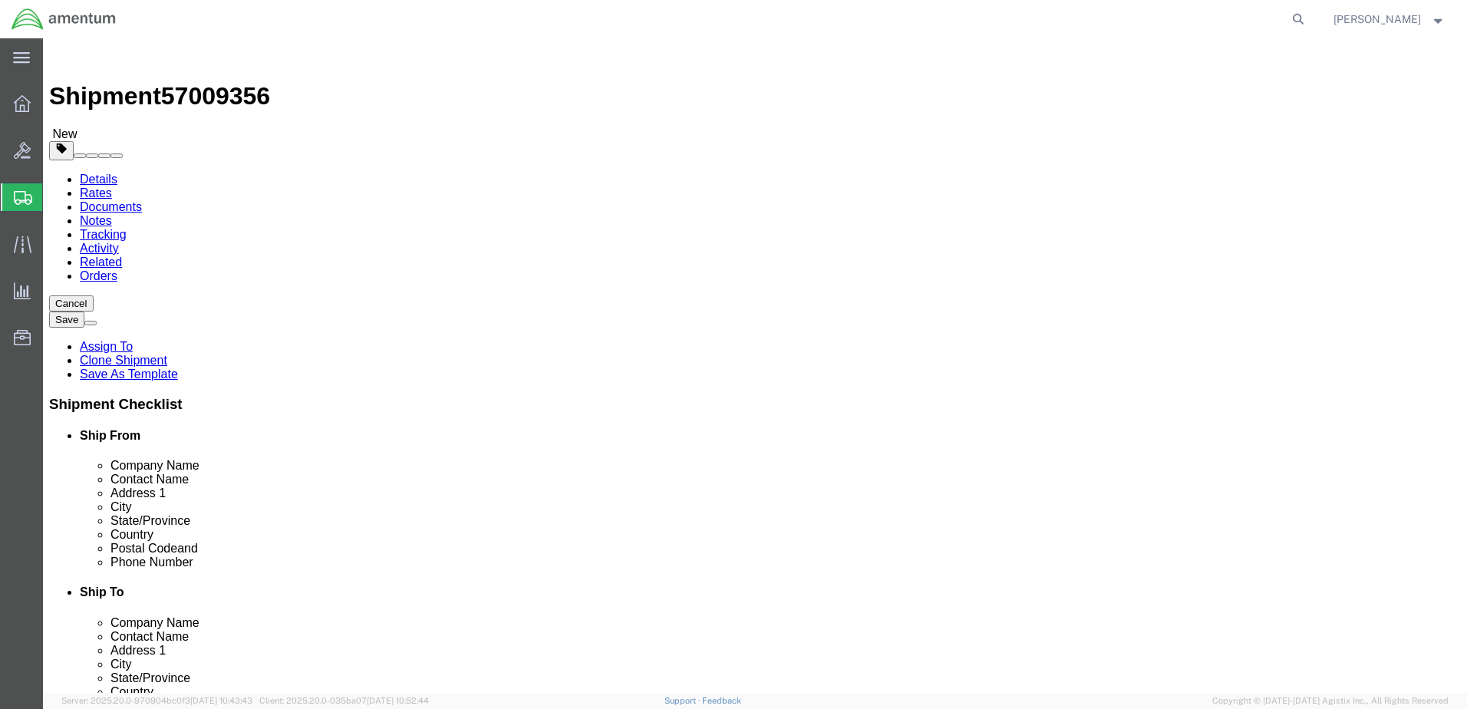
click link "Related"
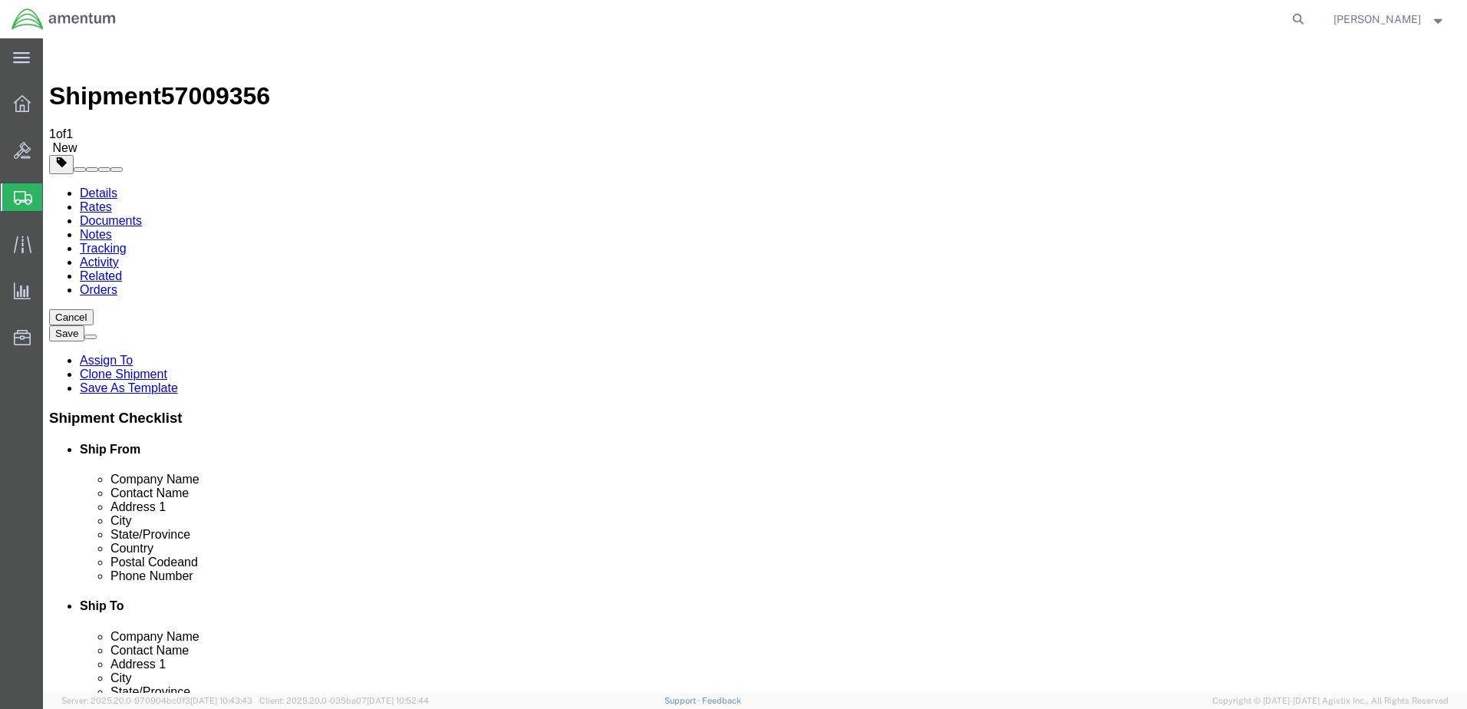
click at [108, 186] on link "Details" at bounding box center [99, 192] width 38 height 13
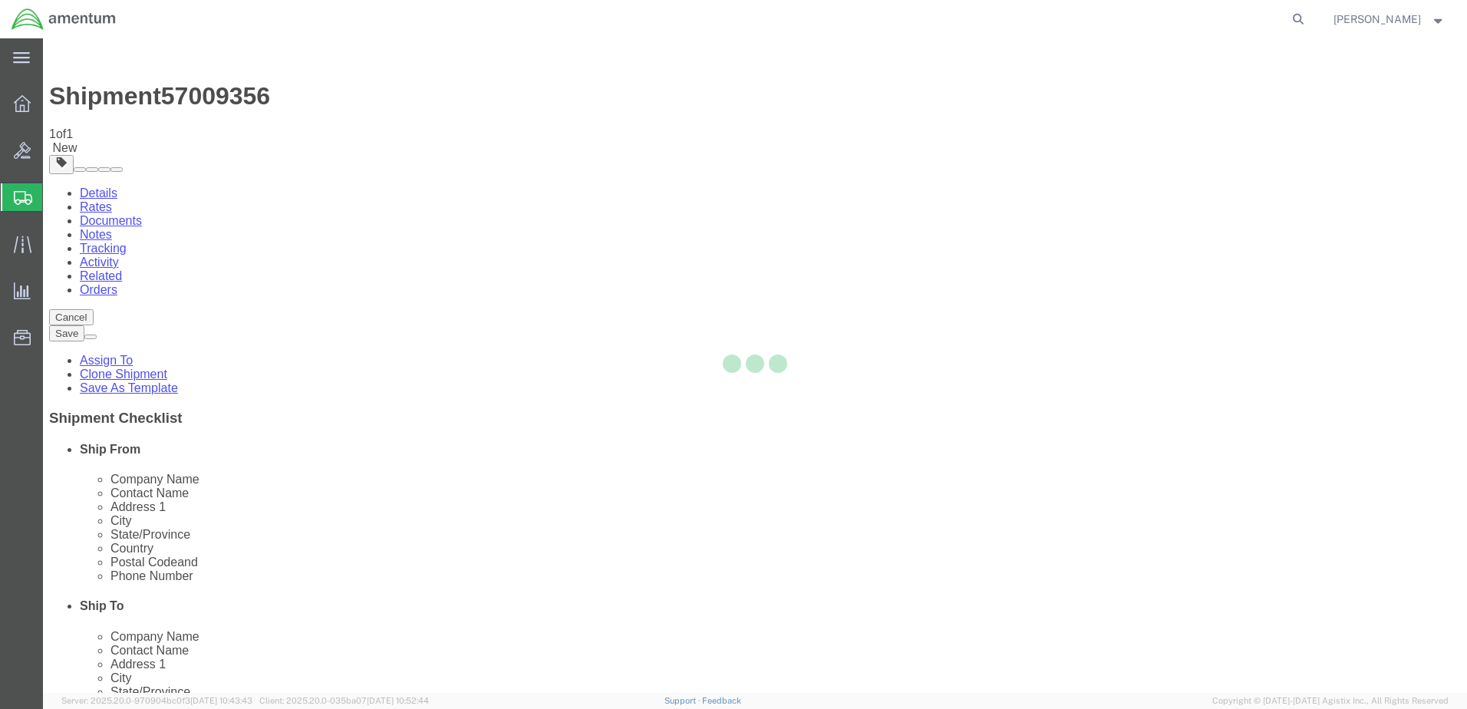
select select "49831"
select select "49949"
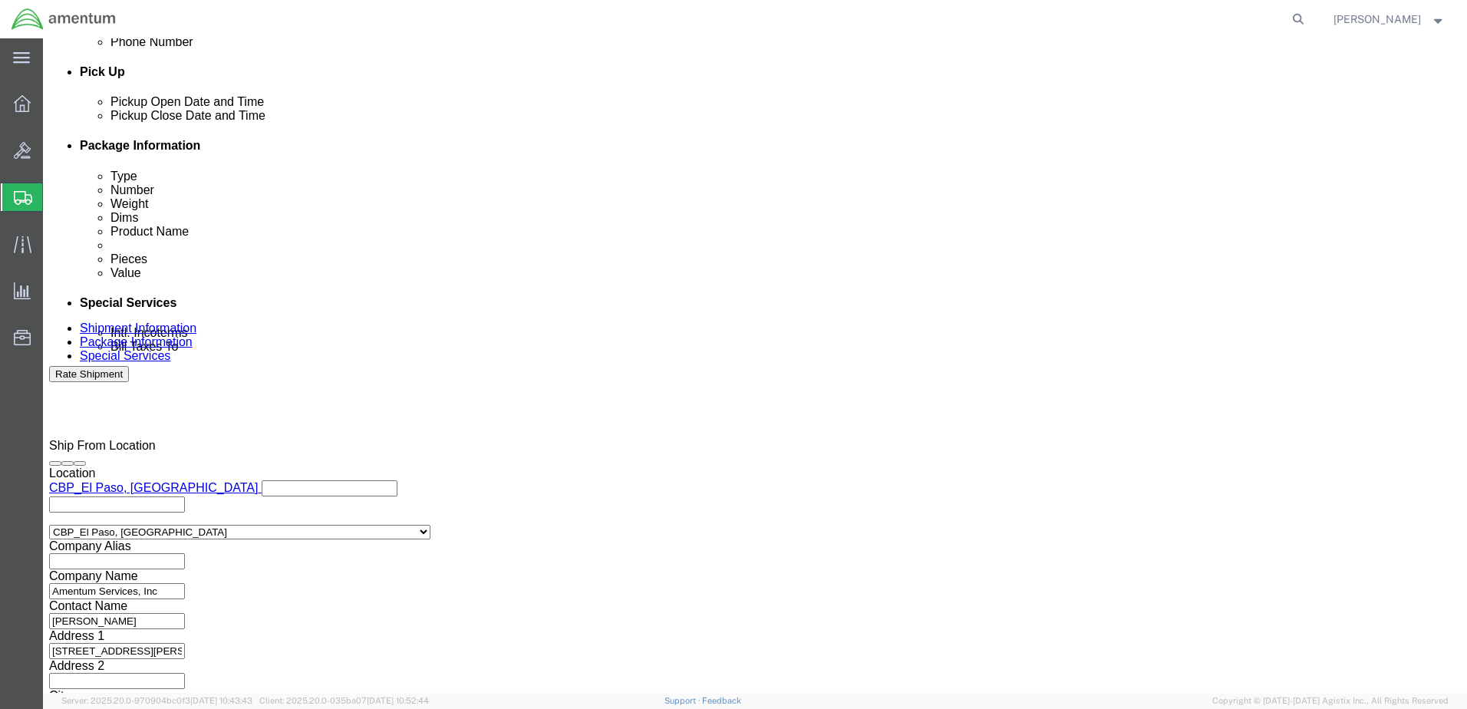
scroll to position [692, 0]
click button "Continue"
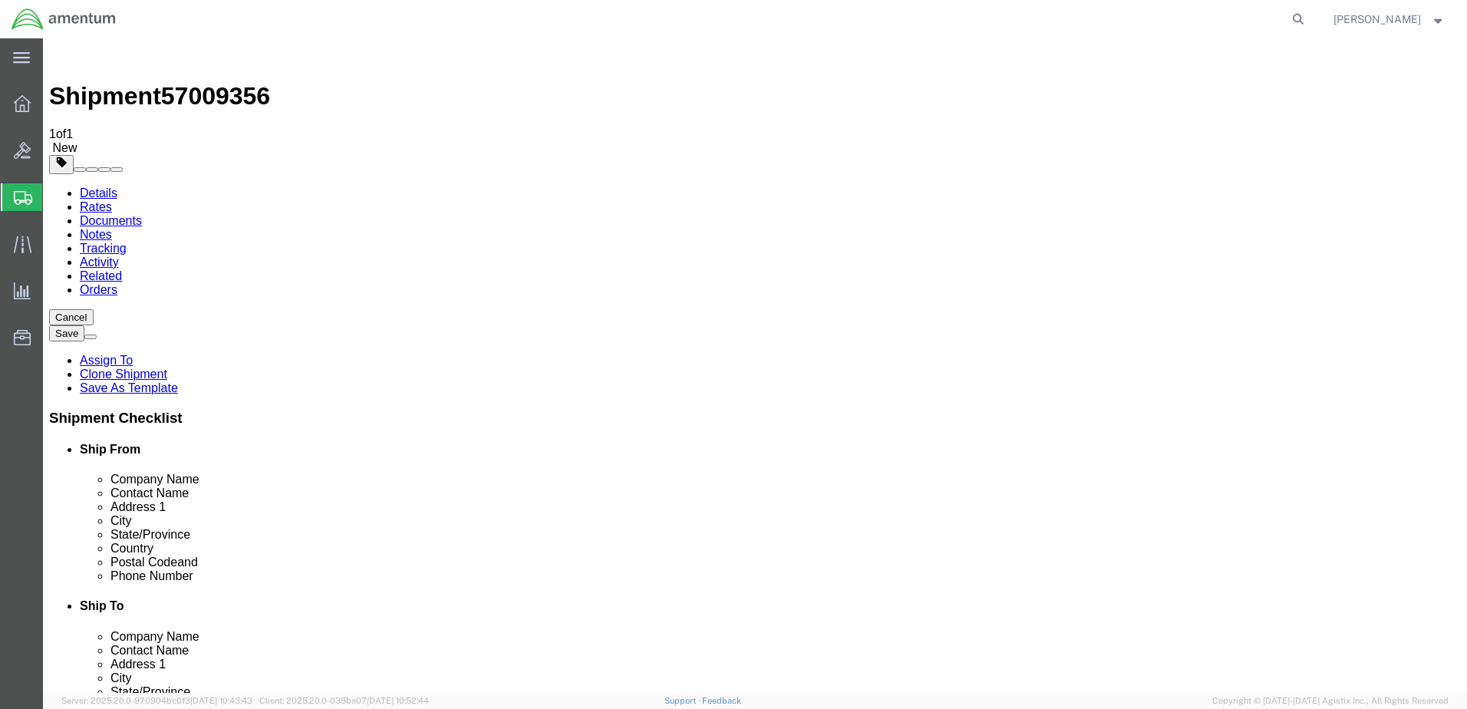
click button "Continue"
click span "Select one or more"
click div "Instructions"
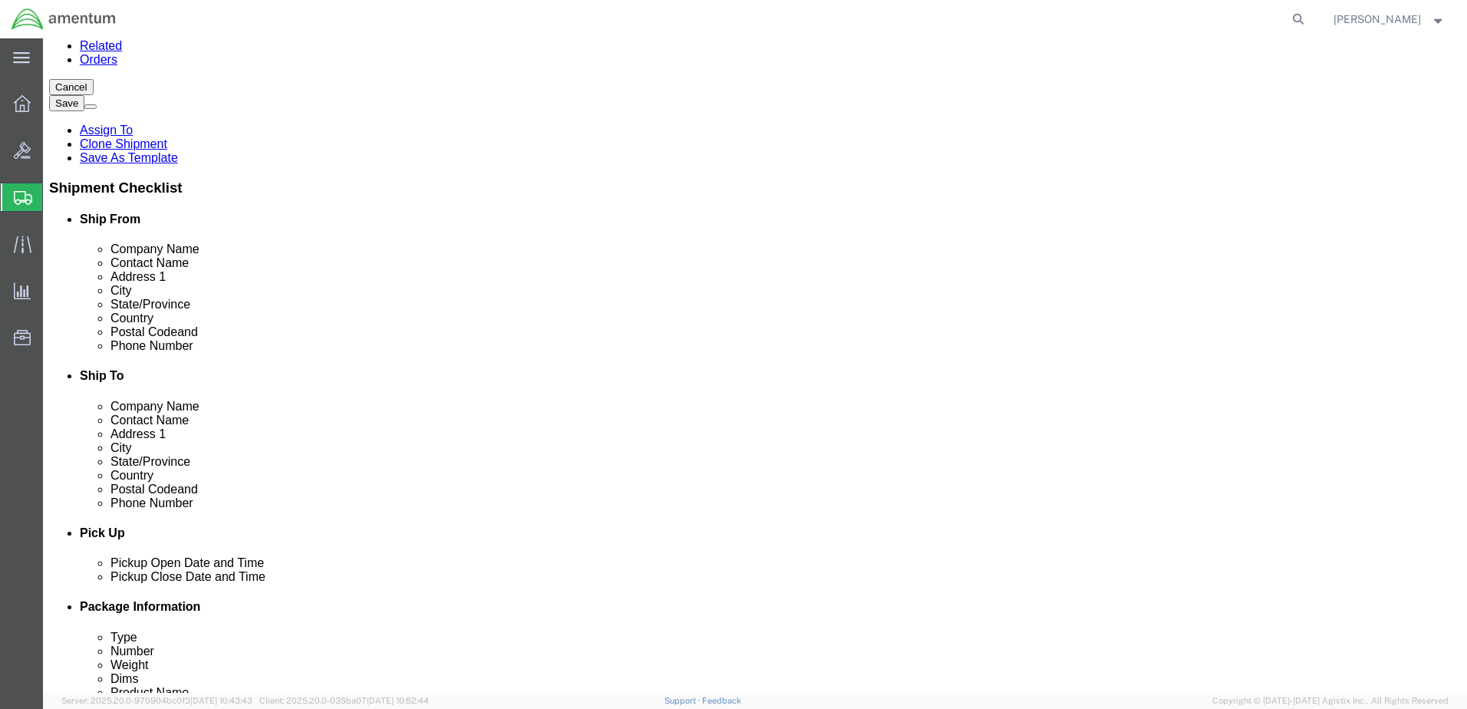
scroll to position [460, 0]
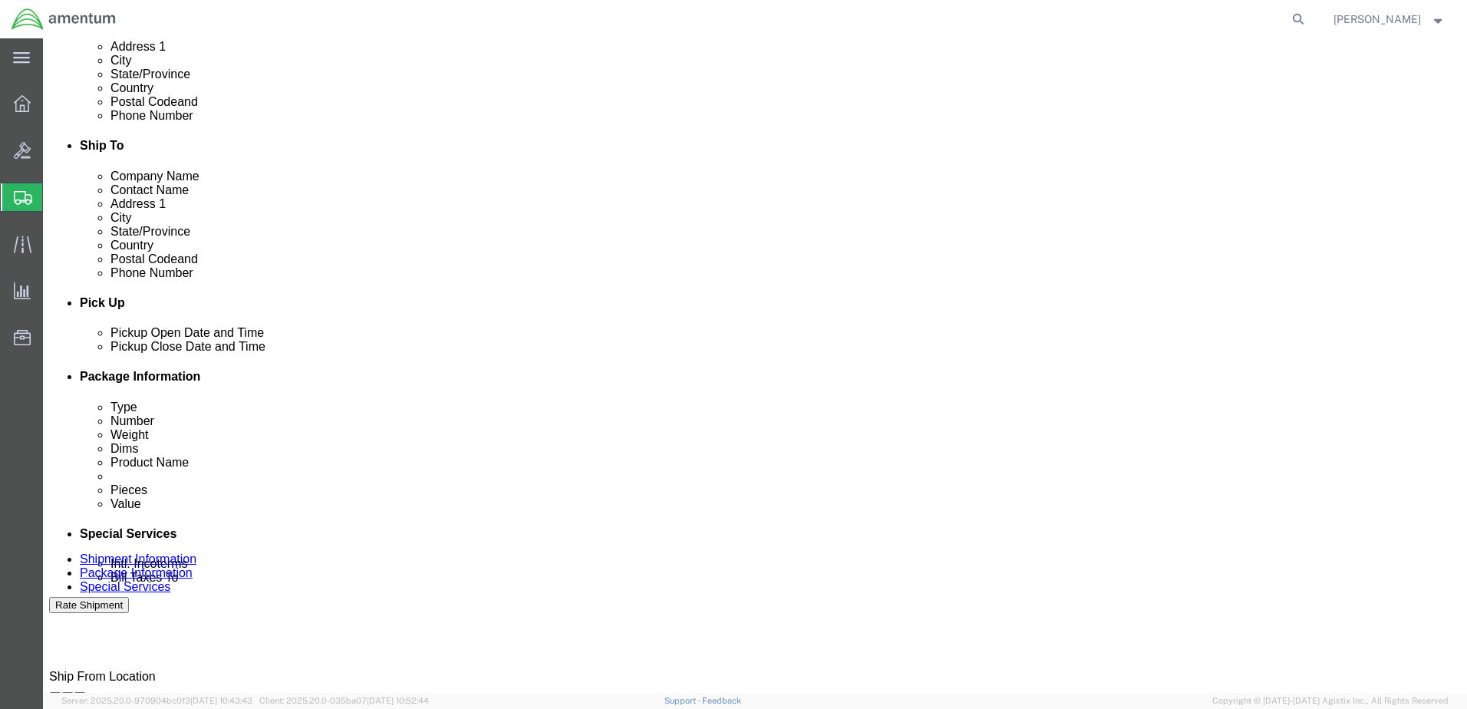
click select "Select Buyer Cost Center Department Operations Number Order Number Sales Person"
type input "CBP"
type input "6118.04.03.2219.000.WTU.0000"
click link "Related"
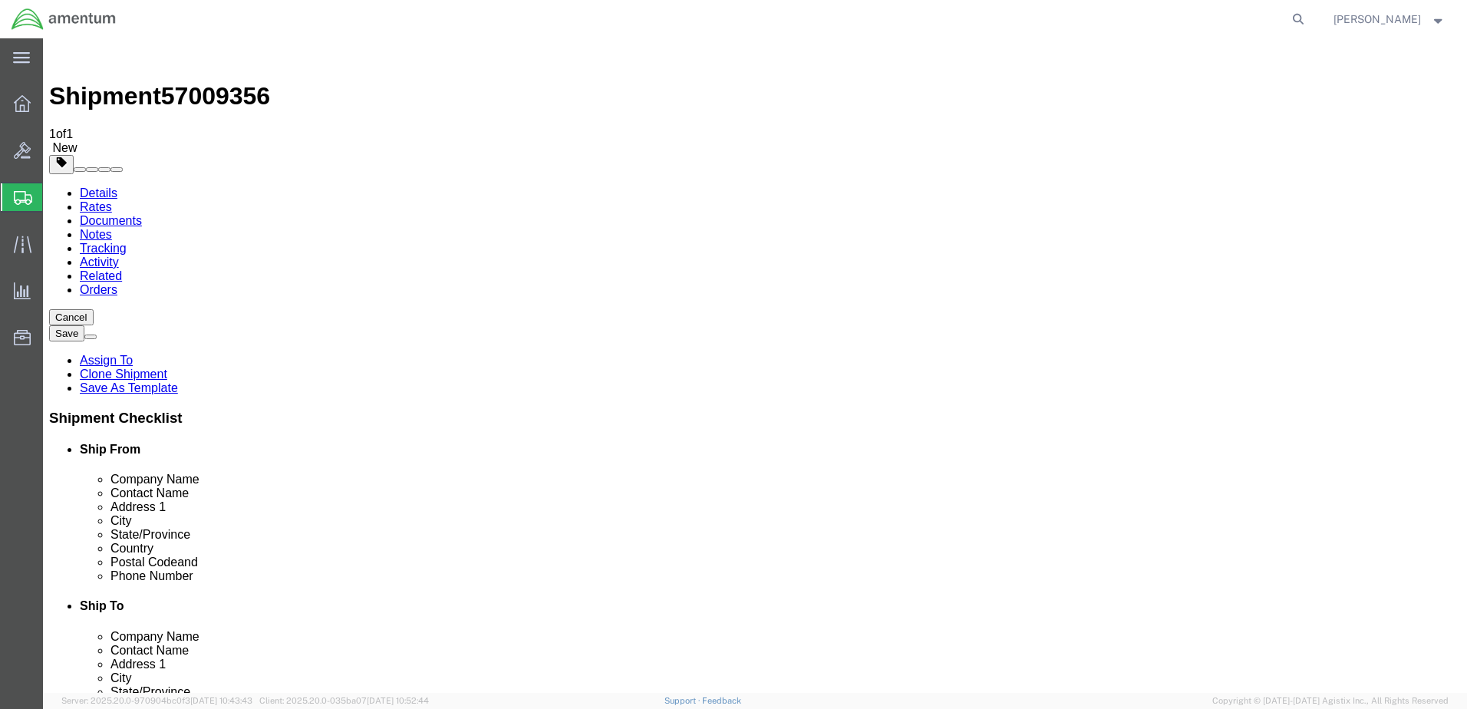
click at [116, 186] on link "Details" at bounding box center [99, 192] width 38 height 13
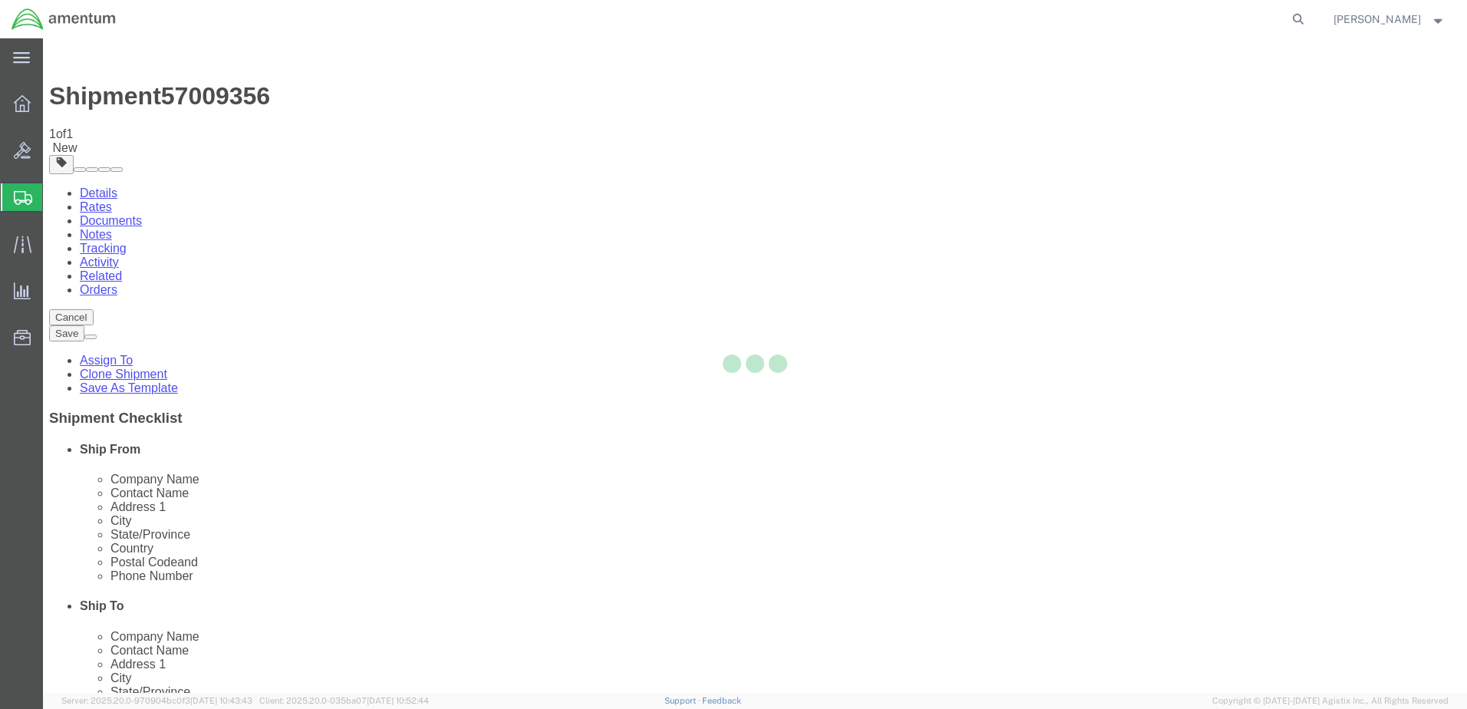
select select "49831"
select select "49949"
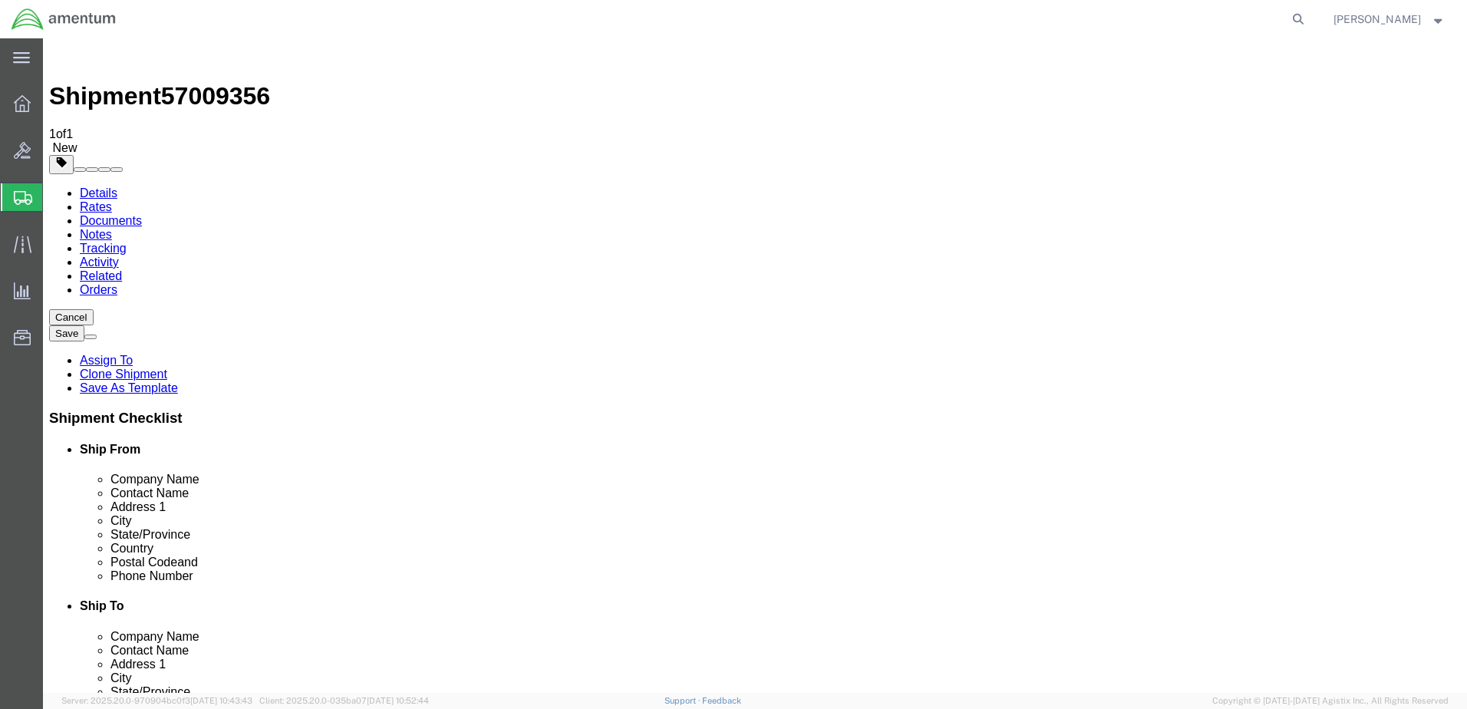
click link "Related"
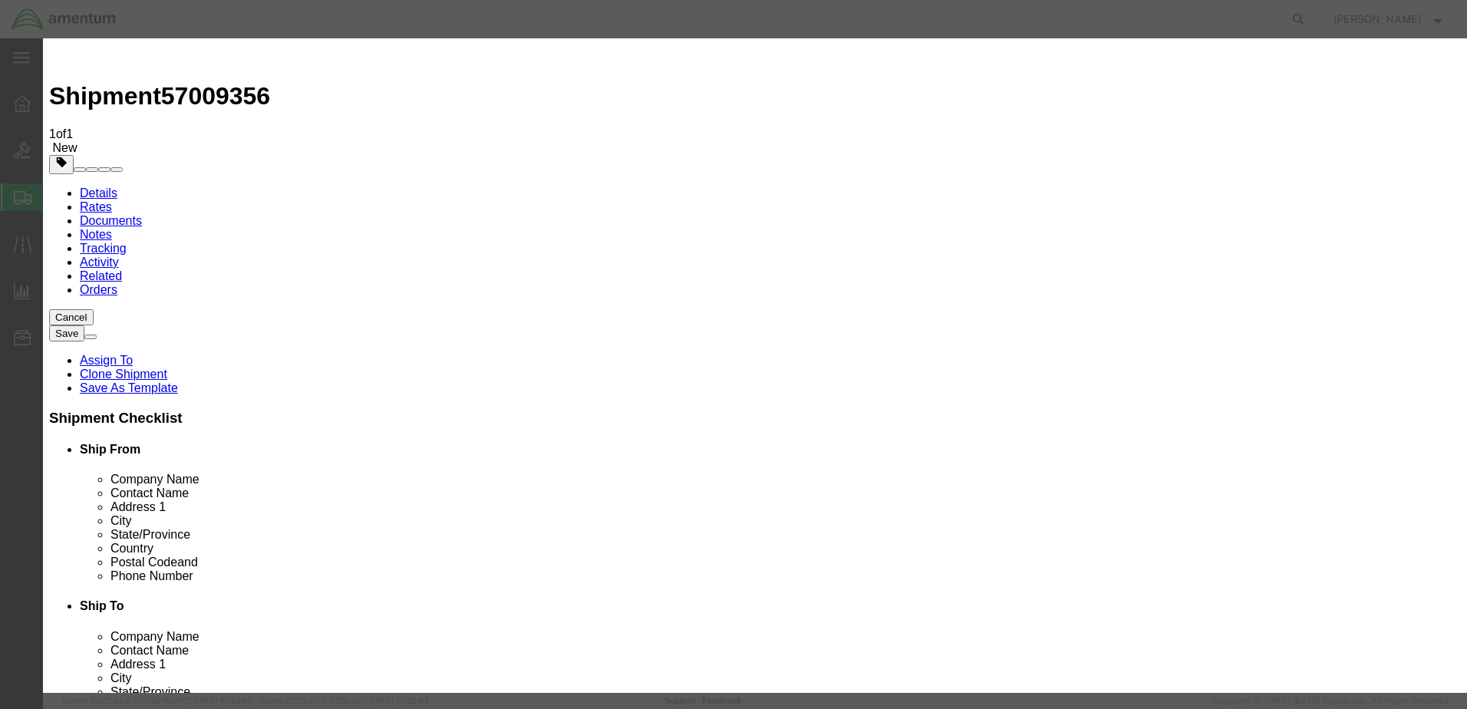
type input "57009356"
select select "RETURN"
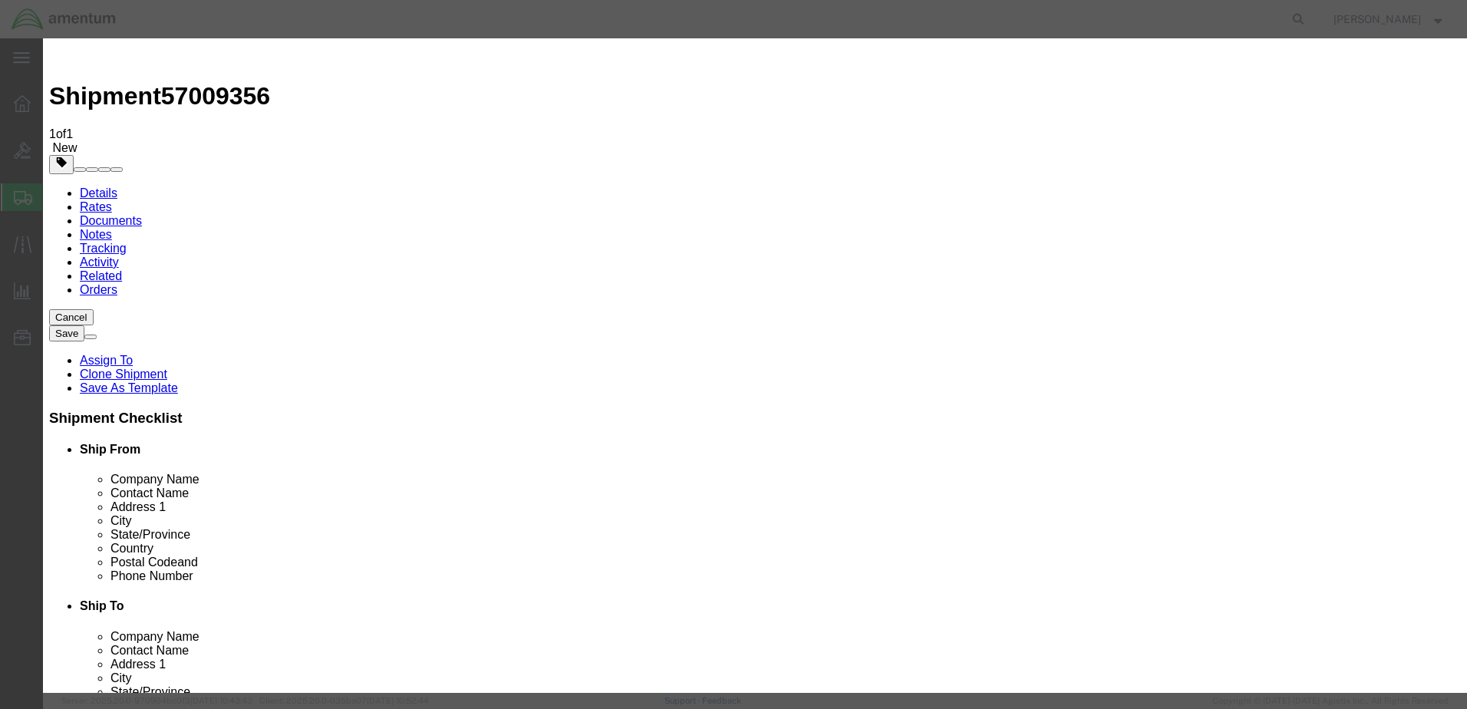
type input "5"
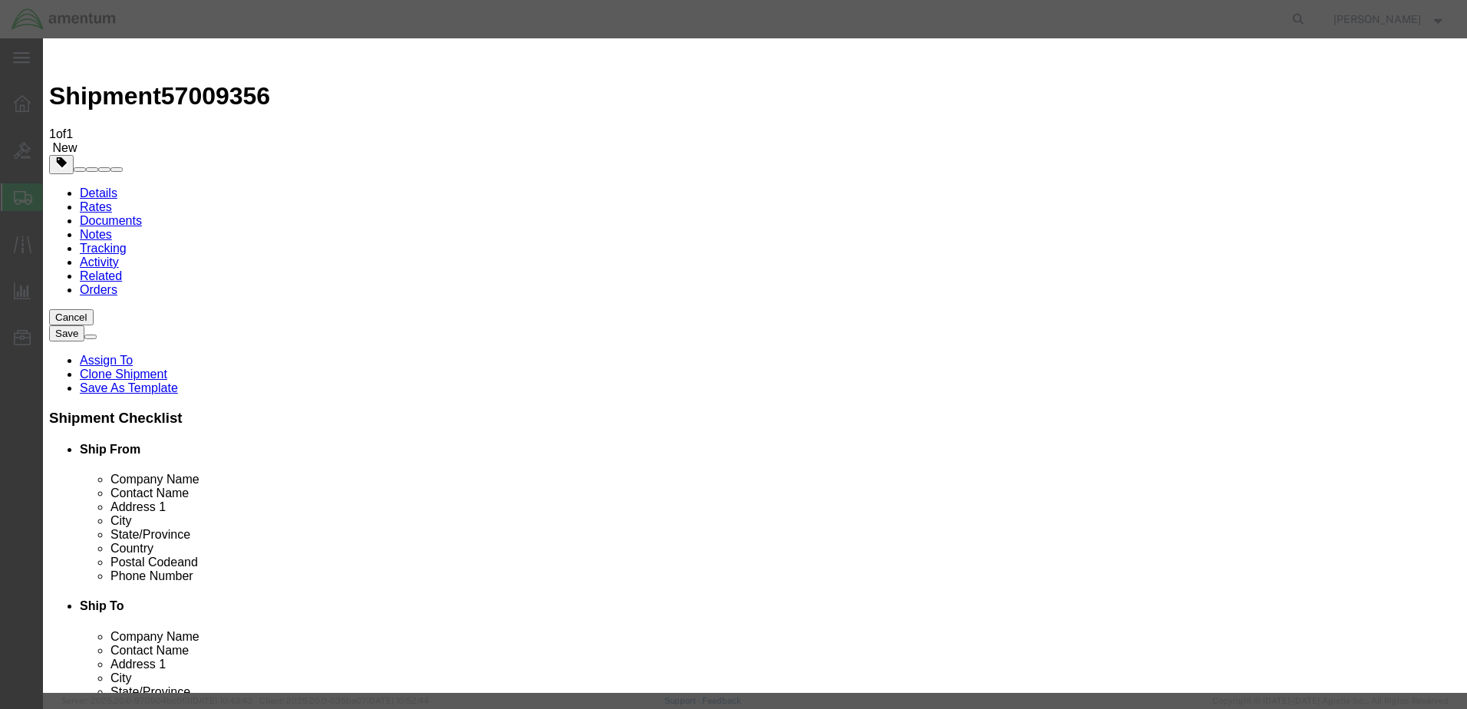
type input "56922424"
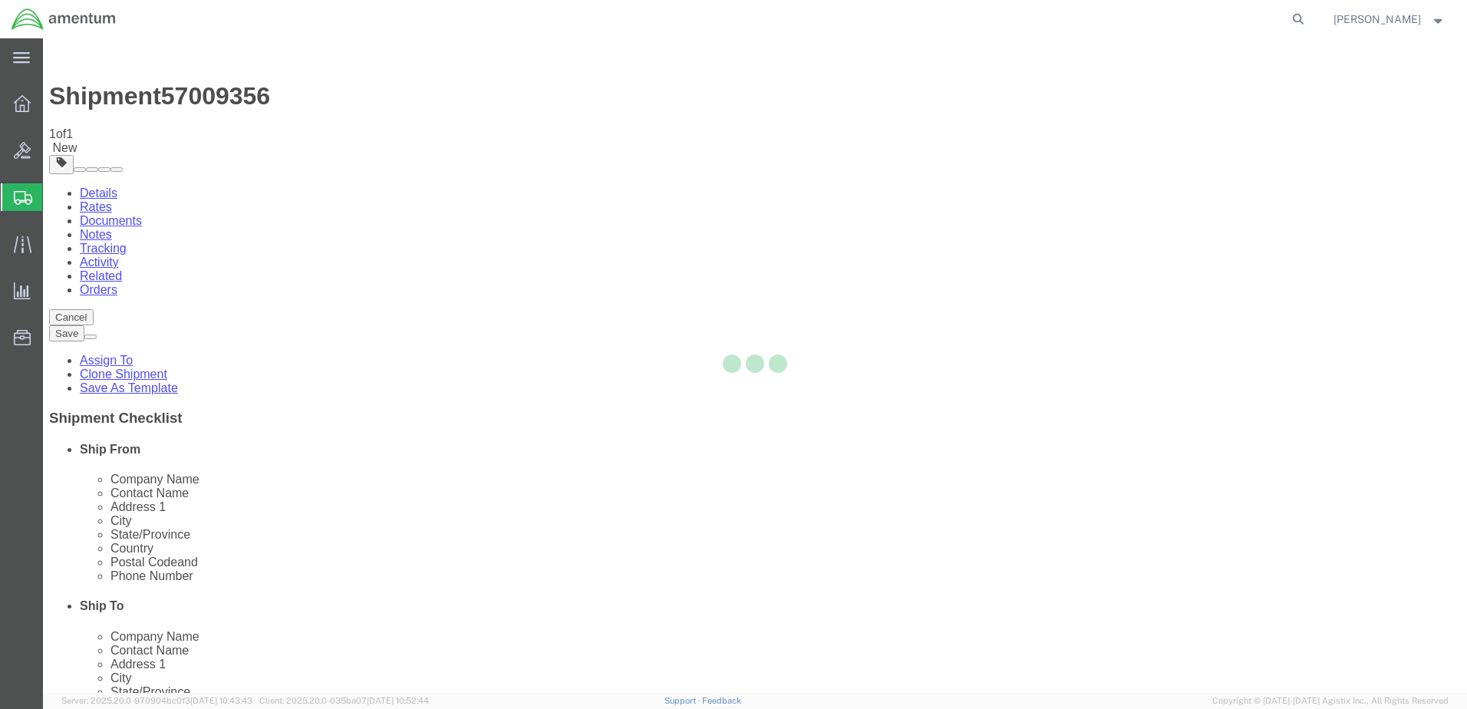
select select "49831"
select select "49949"
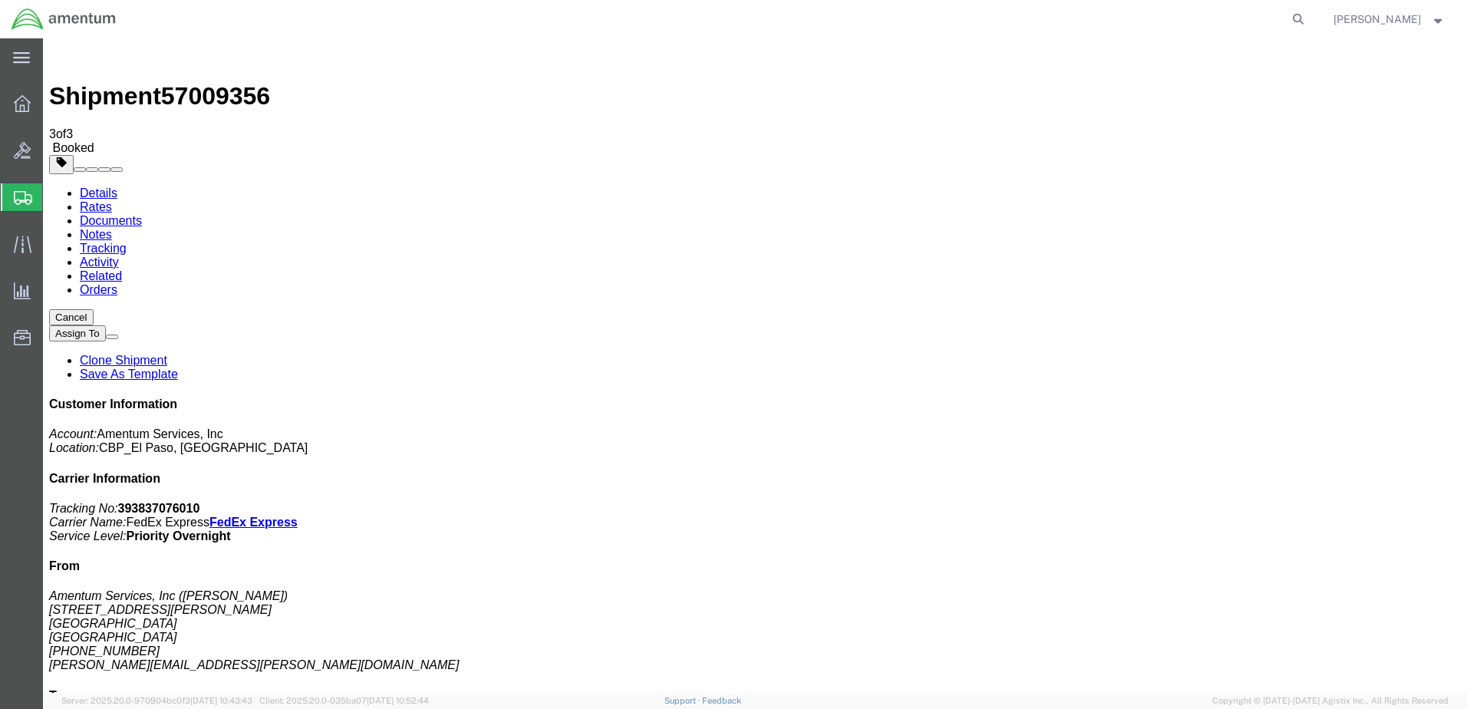
click at [94, 309] on button "Cancel" at bounding box center [71, 317] width 45 height 16
